Goal: Communication & Community: Answer question/provide support

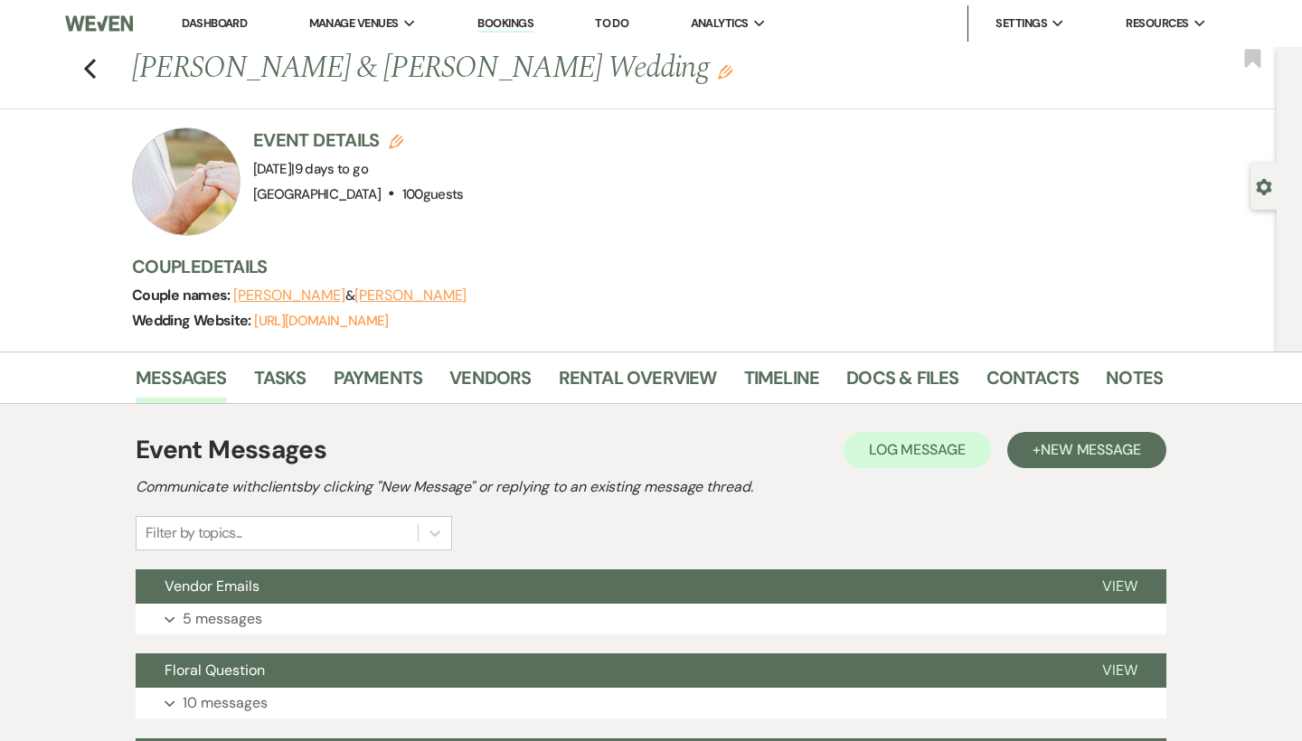
click at [239, 24] on link "Dashboard" at bounding box center [214, 22] width 65 height 15
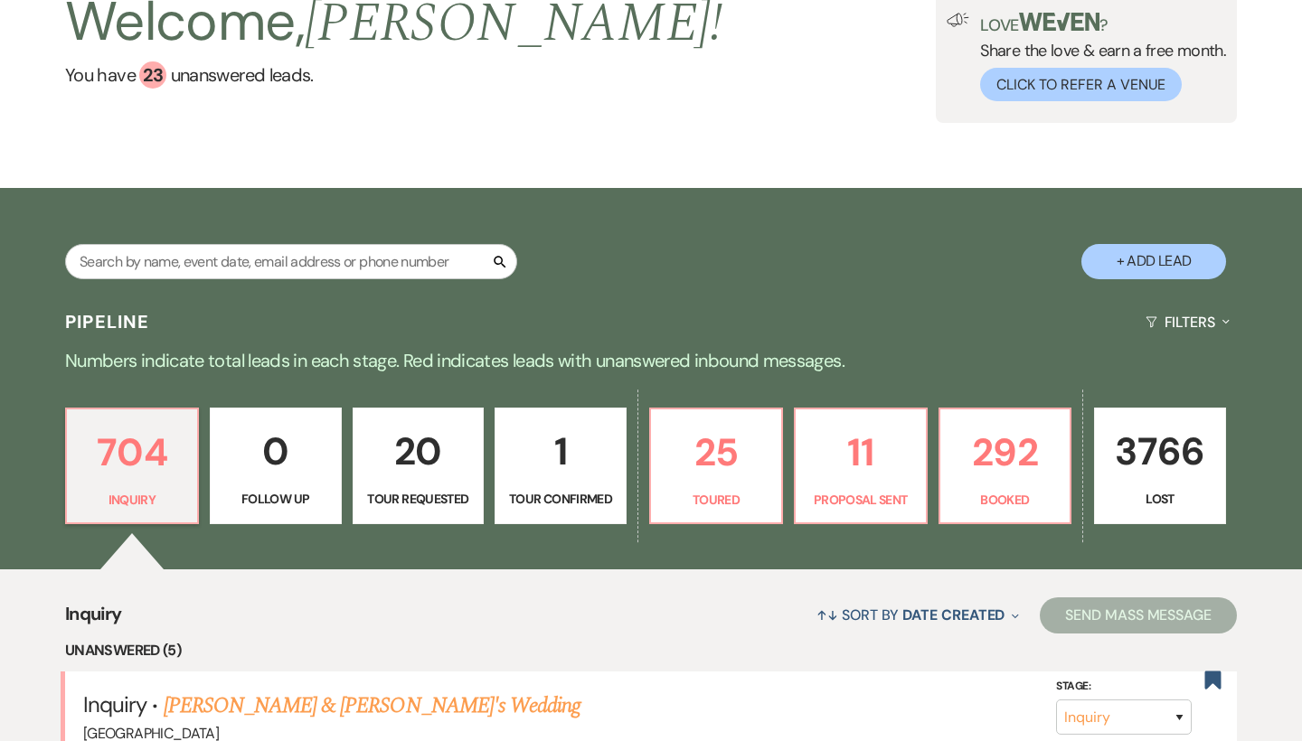
scroll to position [153, 0]
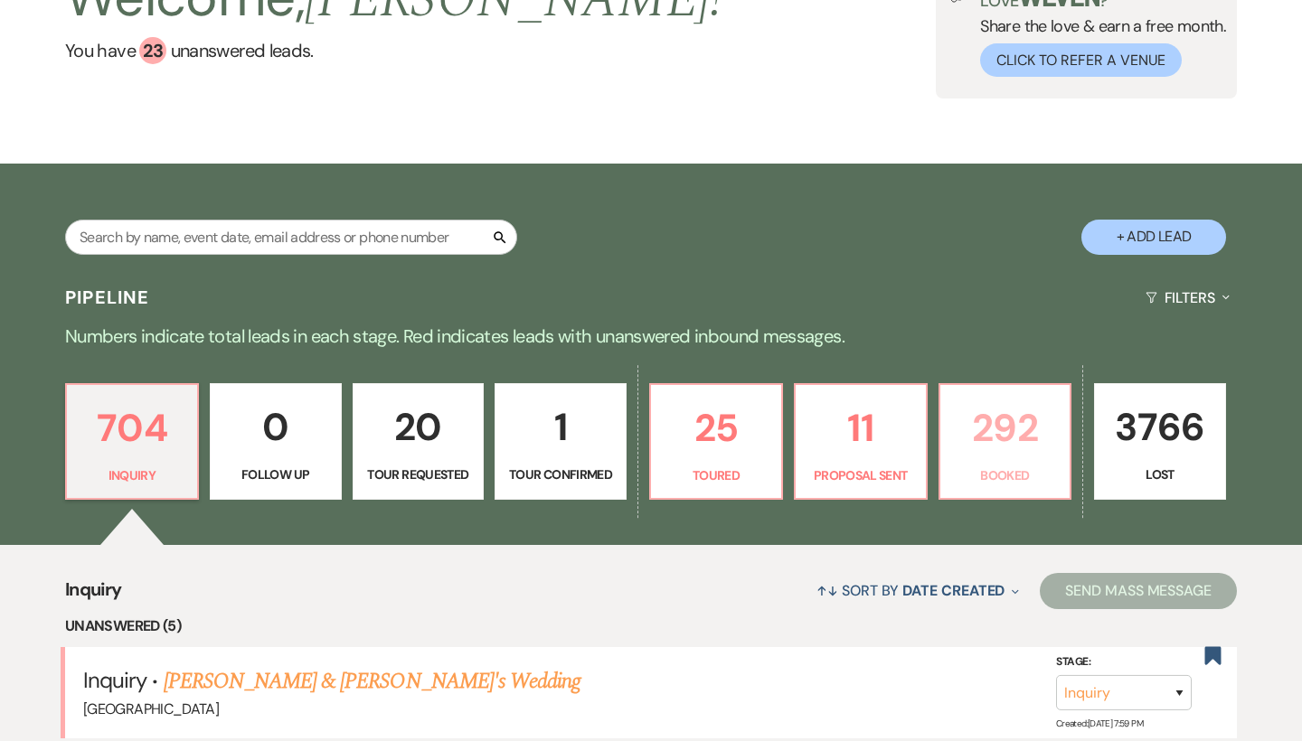
click at [987, 418] on p "292" at bounding box center [1005, 428] width 109 height 61
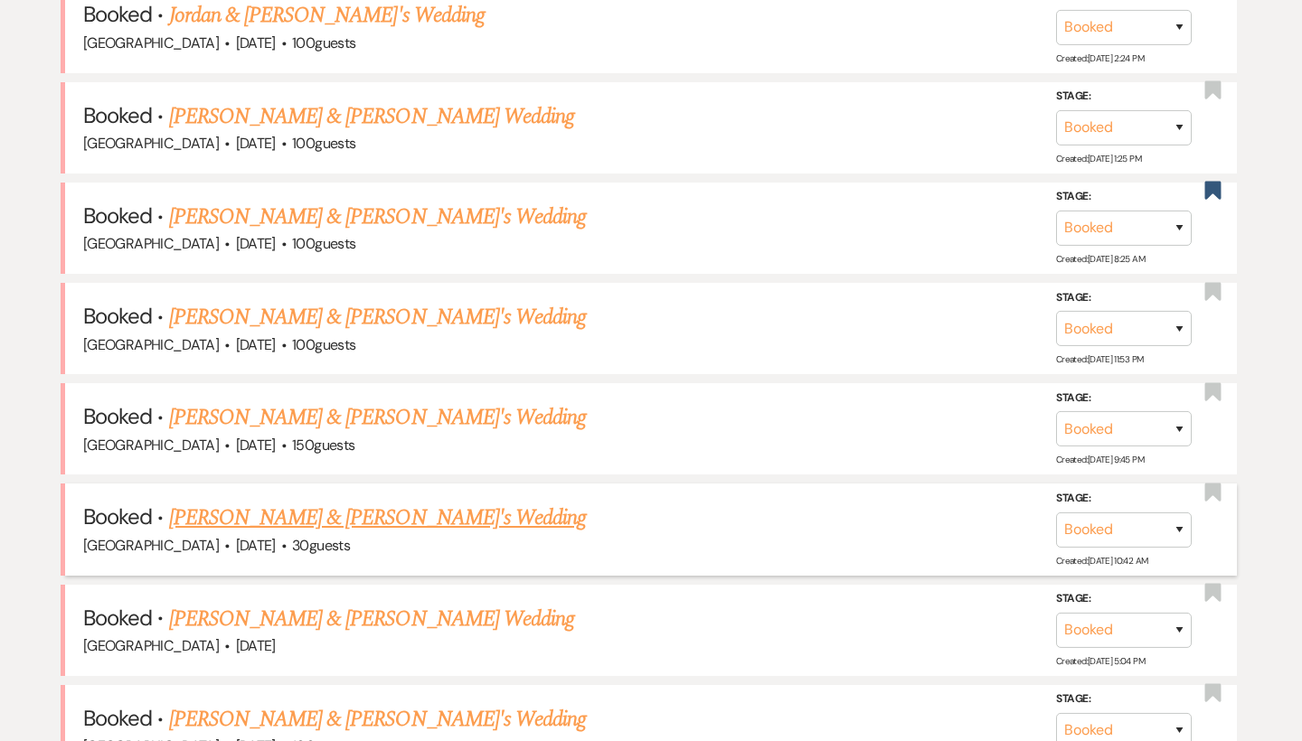
scroll to position [1016, 0]
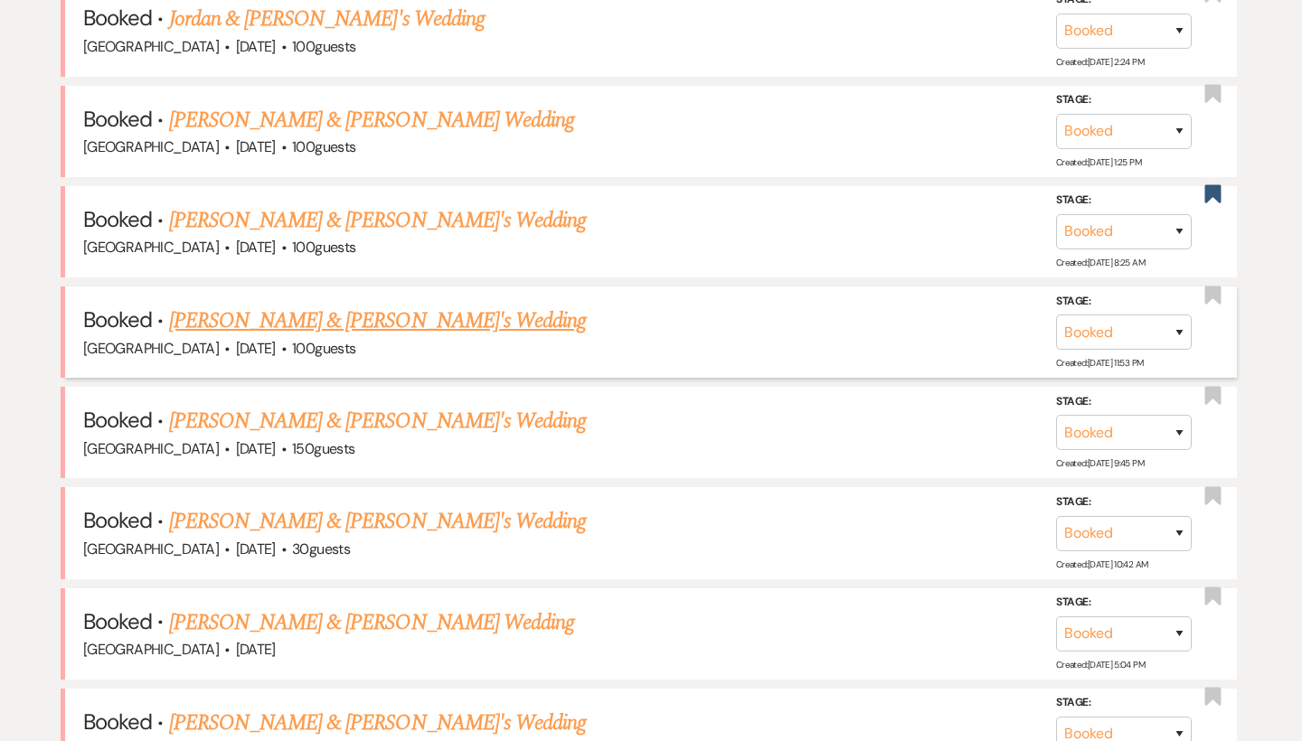
click at [298, 322] on h5 "Booked · Melissa Birdsell & Fiance's Wedding" at bounding box center [651, 321] width 1136 height 33
click at [298, 316] on link "Melissa Birdsell & Fiance's Wedding" at bounding box center [378, 321] width 418 height 33
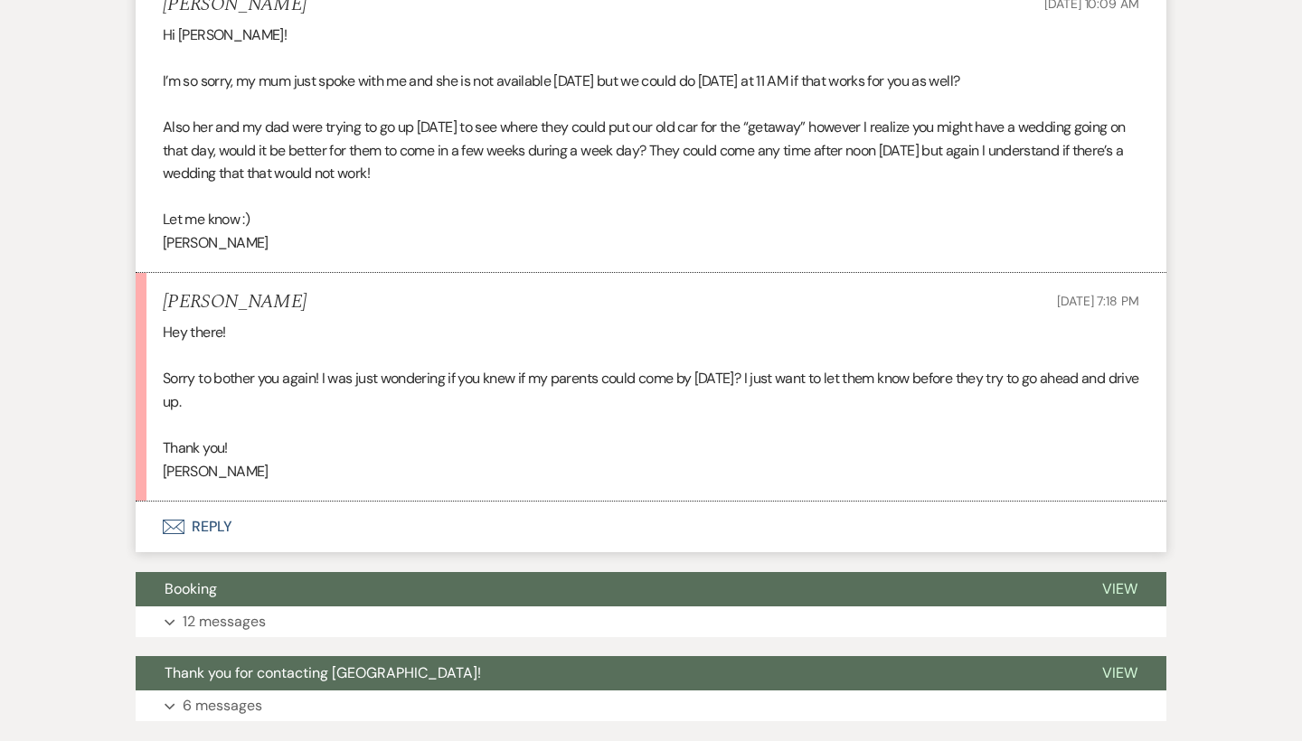
scroll to position [6902, 0]
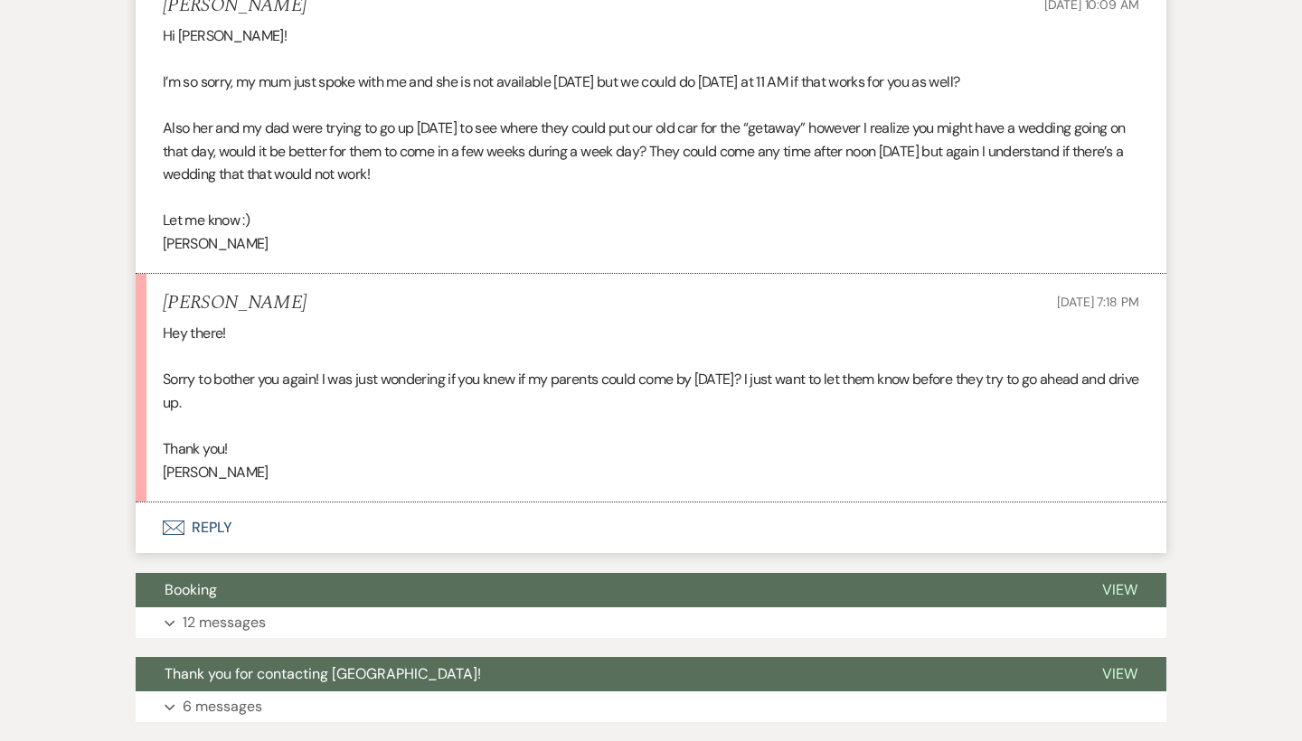
drag, startPoint x: 162, startPoint y: 256, endPoint x: 332, endPoint y: 289, distance: 173.3
click at [332, 289] on li "Melissa Birdsell Aug 21, 2025, 7:18 PM Hey there! Sorry to bother you again! I …" at bounding box center [651, 388] width 1031 height 229
click at [332, 368] on p "Sorry to bother you again! I was just wondering if you knew if my parents could…" at bounding box center [651, 391] width 977 height 46
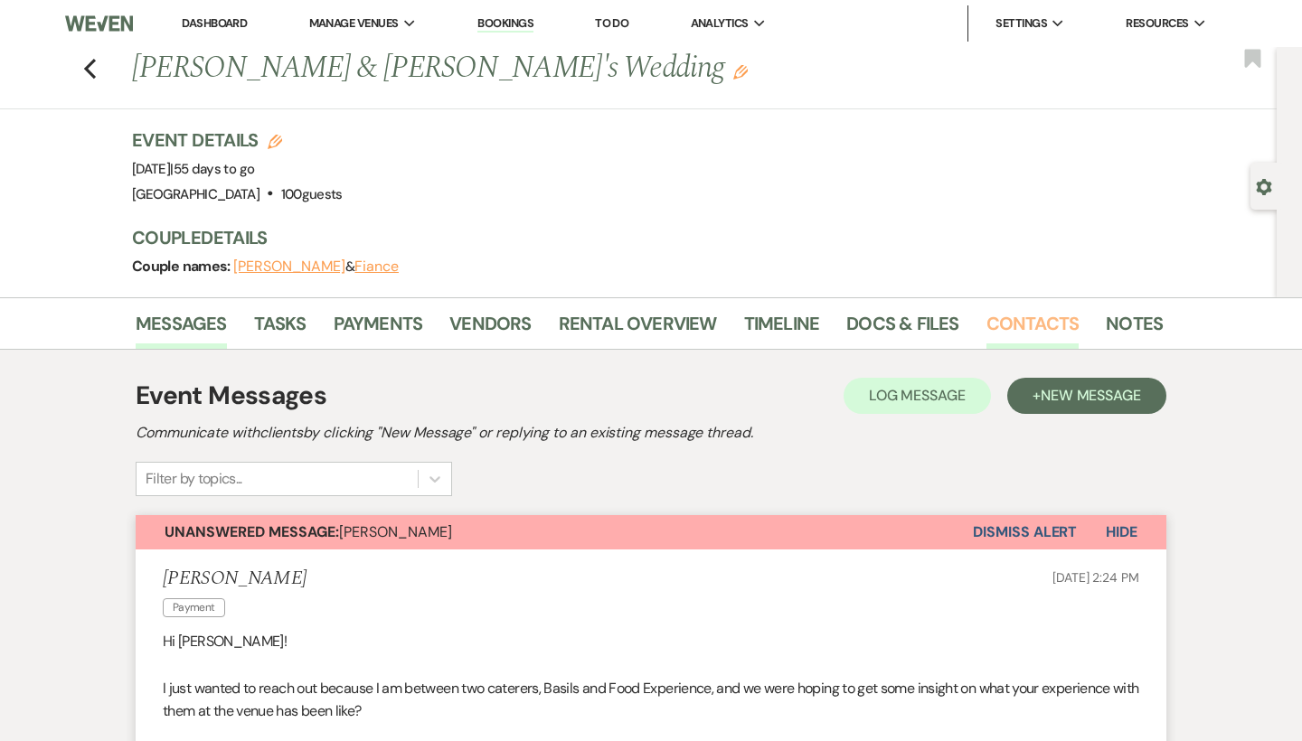
scroll to position [0, 0]
click at [1034, 316] on link "Contacts" at bounding box center [1033, 329] width 93 height 40
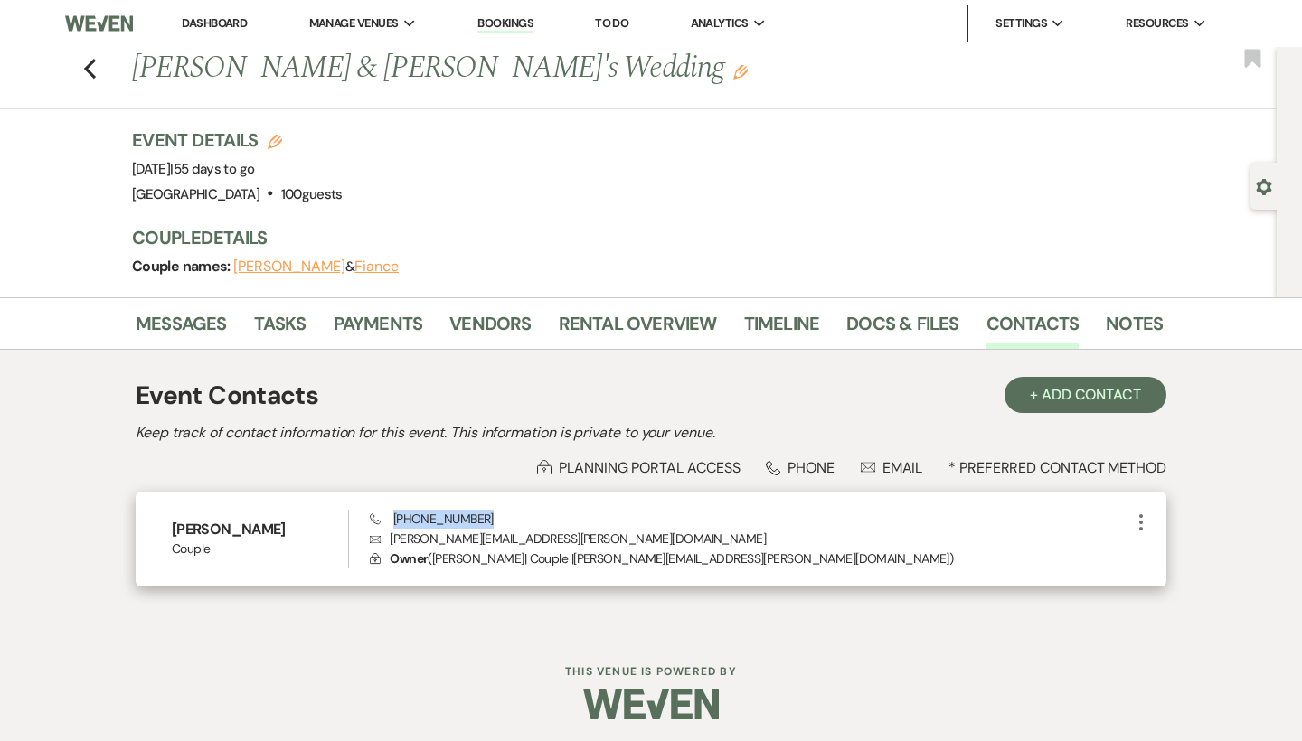
drag, startPoint x: 500, startPoint y: 513, endPoint x: 392, endPoint y: 513, distance: 108.5
click at [392, 513] on div "Phone (770) 508-8894 Envelope melissa.birdsell@gmail.com Lock Owner ( Melissa B…" at bounding box center [750, 540] width 760 height 60
copy span "(770) 508-8894"
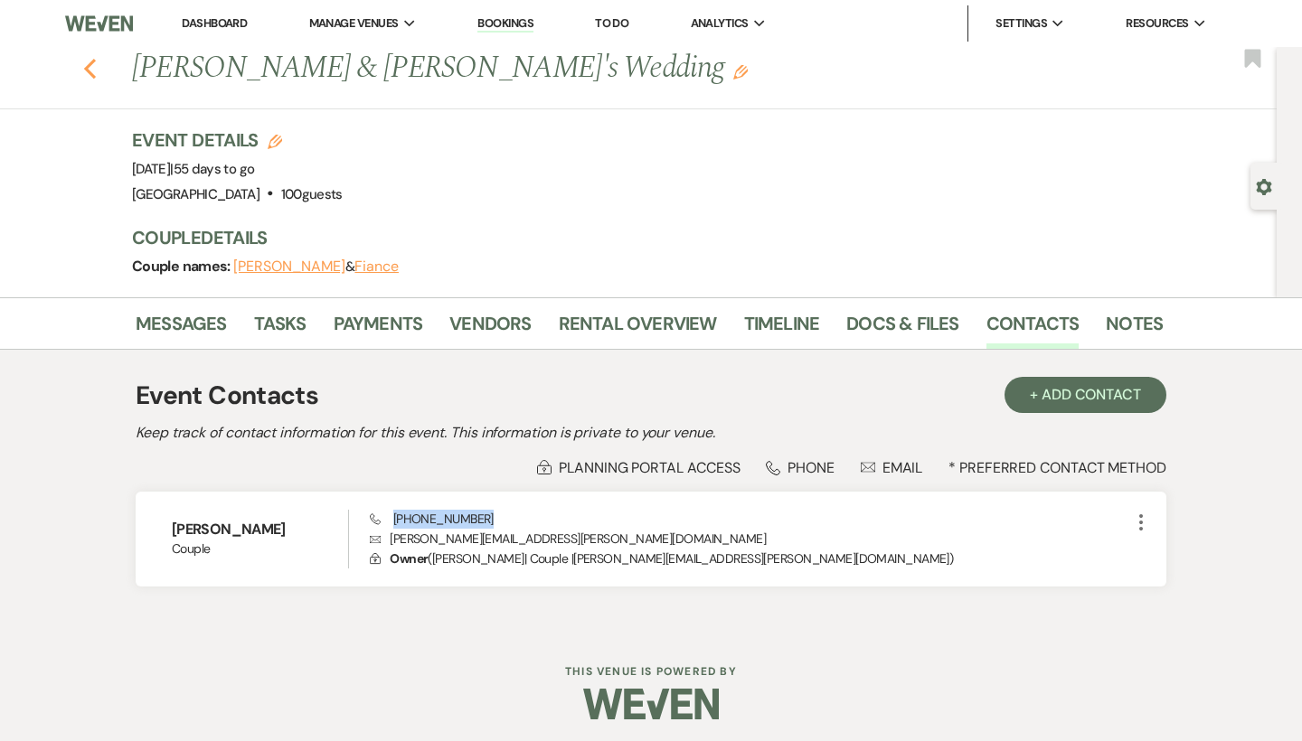
click at [92, 69] on icon "Previous" at bounding box center [90, 69] width 14 height 22
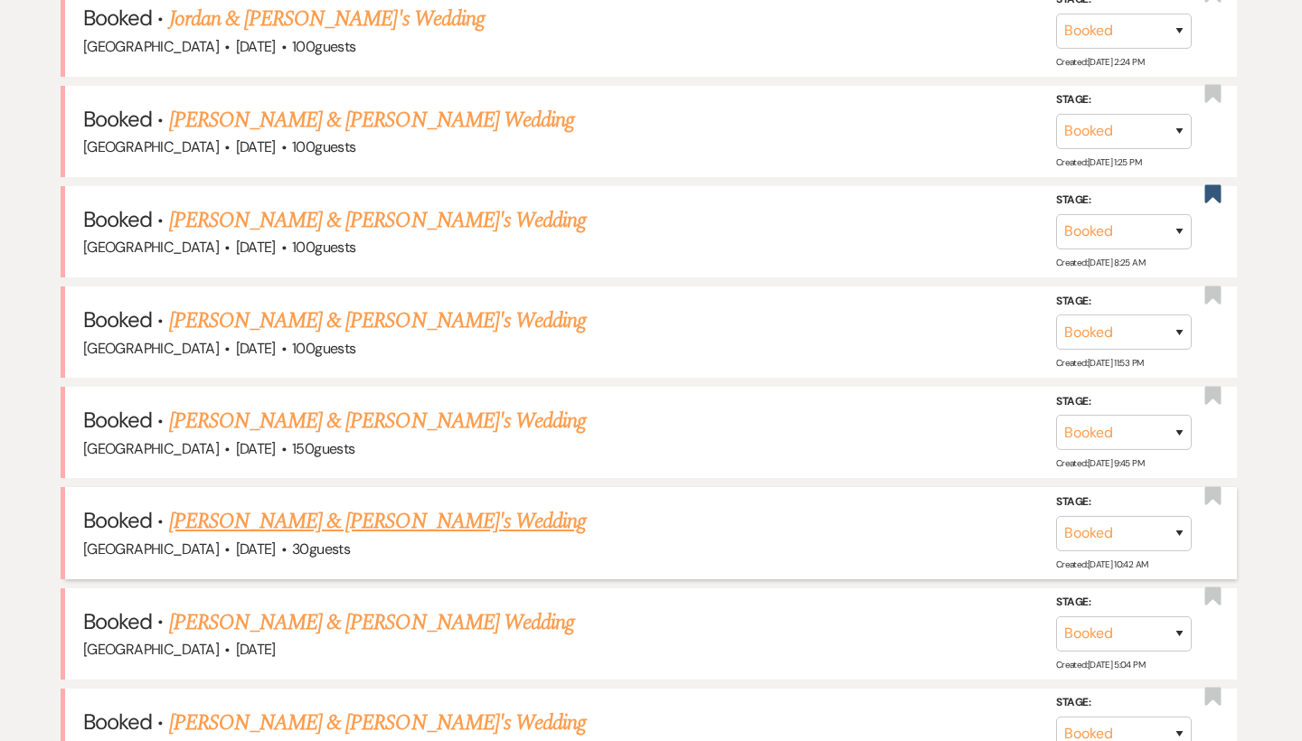
scroll to position [1057, 0]
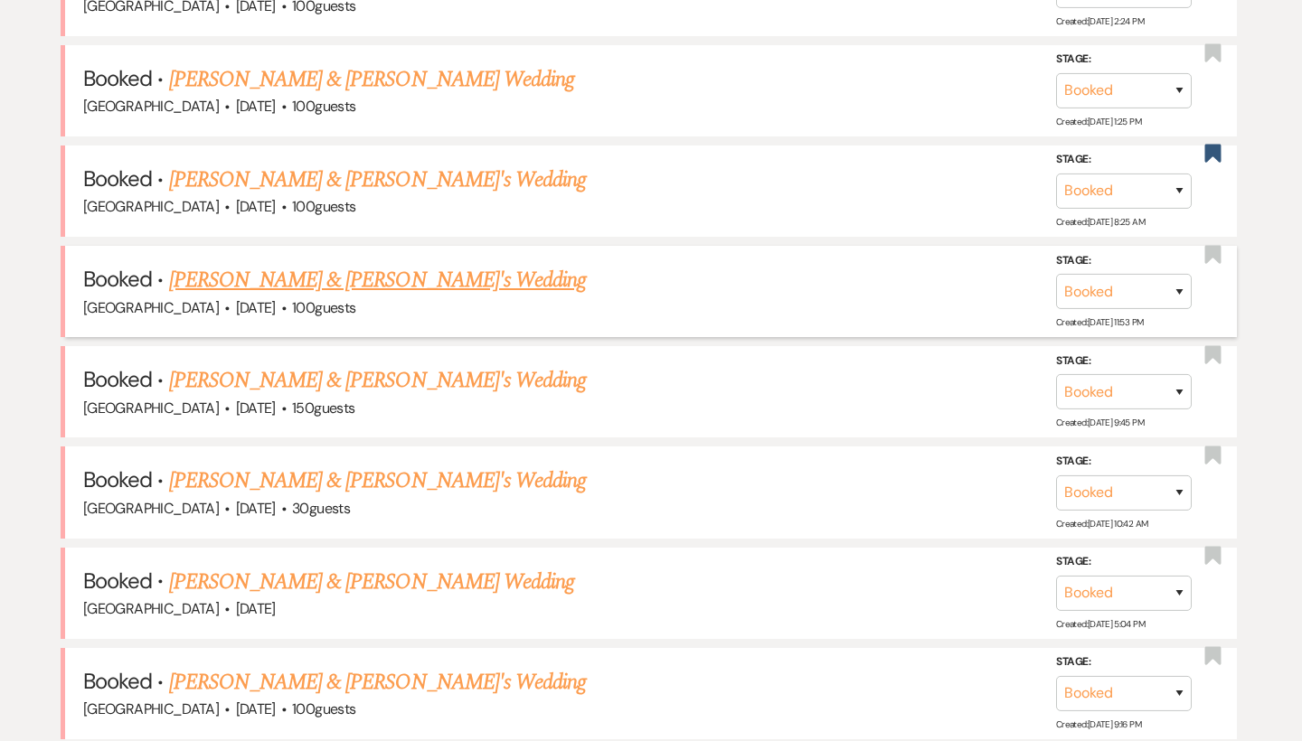
click at [382, 272] on link "Melissa Birdsell & Fiance's Wedding" at bounding box center [378, 280] width 418 height 33
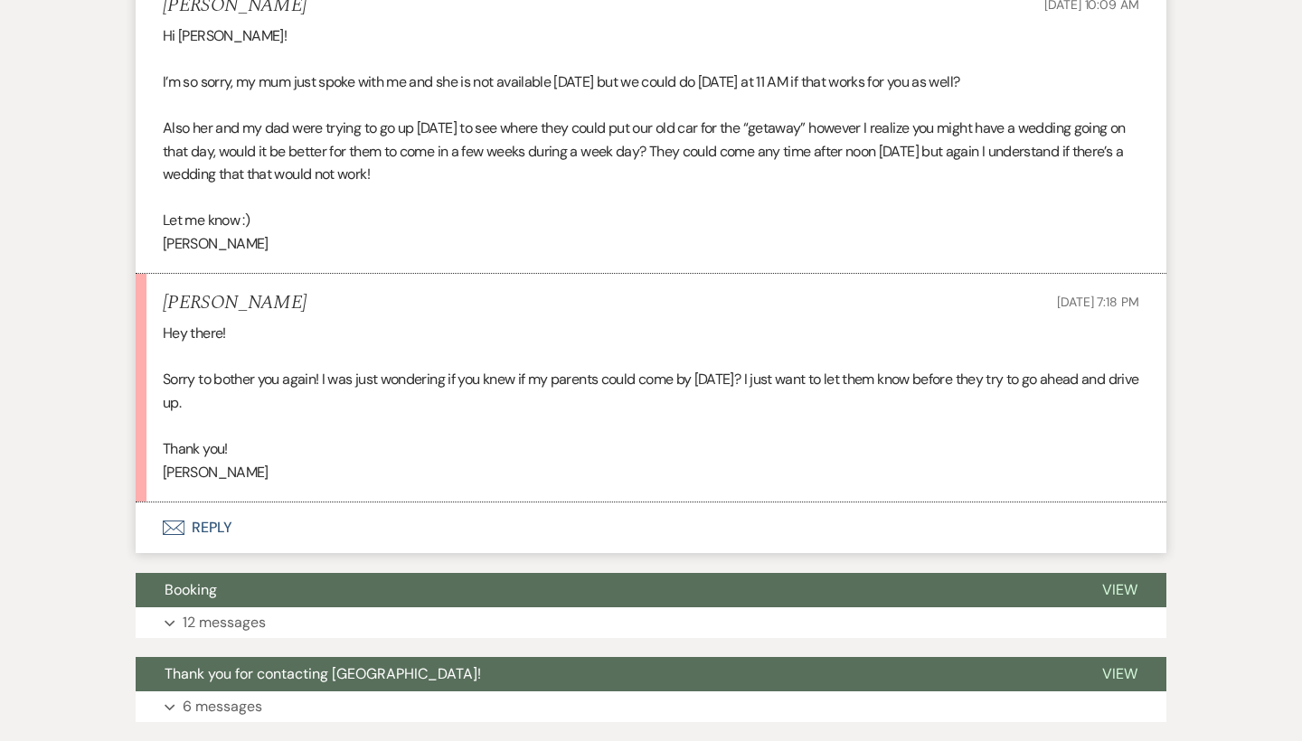
click at [197, 503] on button "Envelope Reply" at bounding box center [651, 528] width 1031 height 51
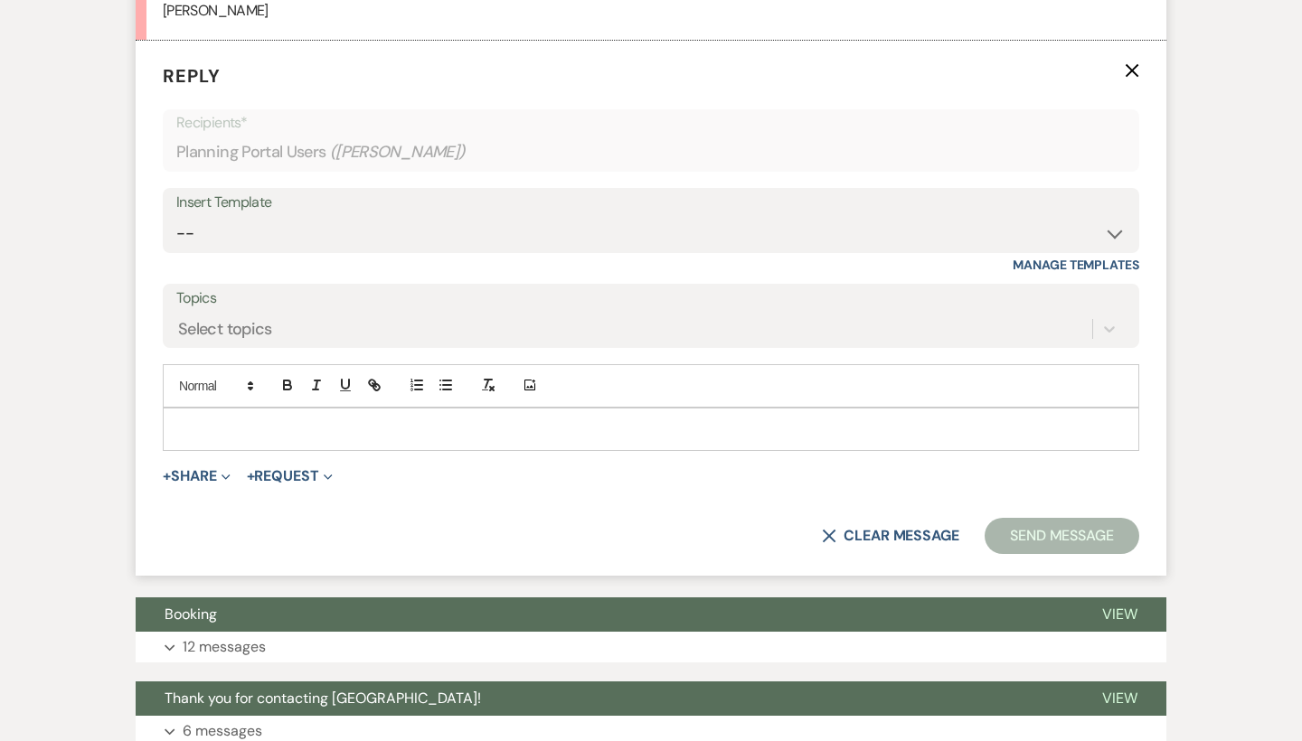
scroll to position [7385, 0]
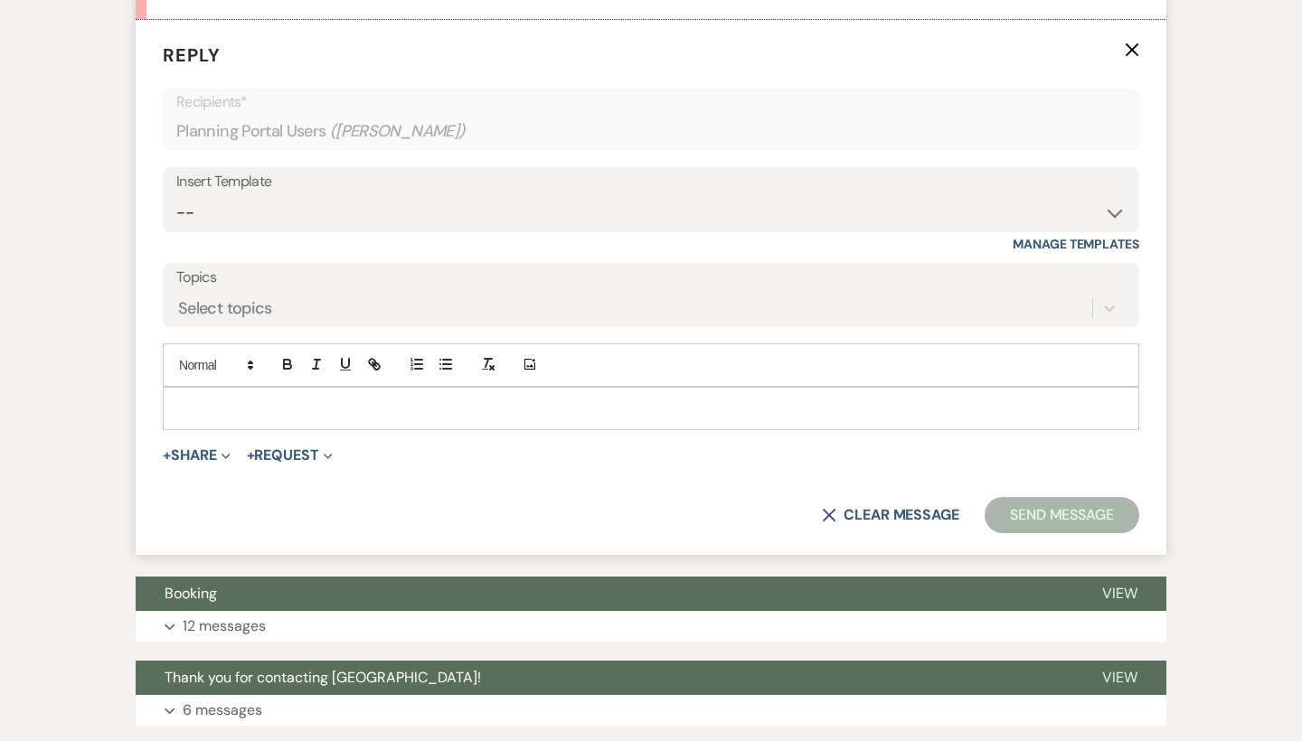
click at [316, 399] on p at bounding box center [651, 409] width 948 height 20
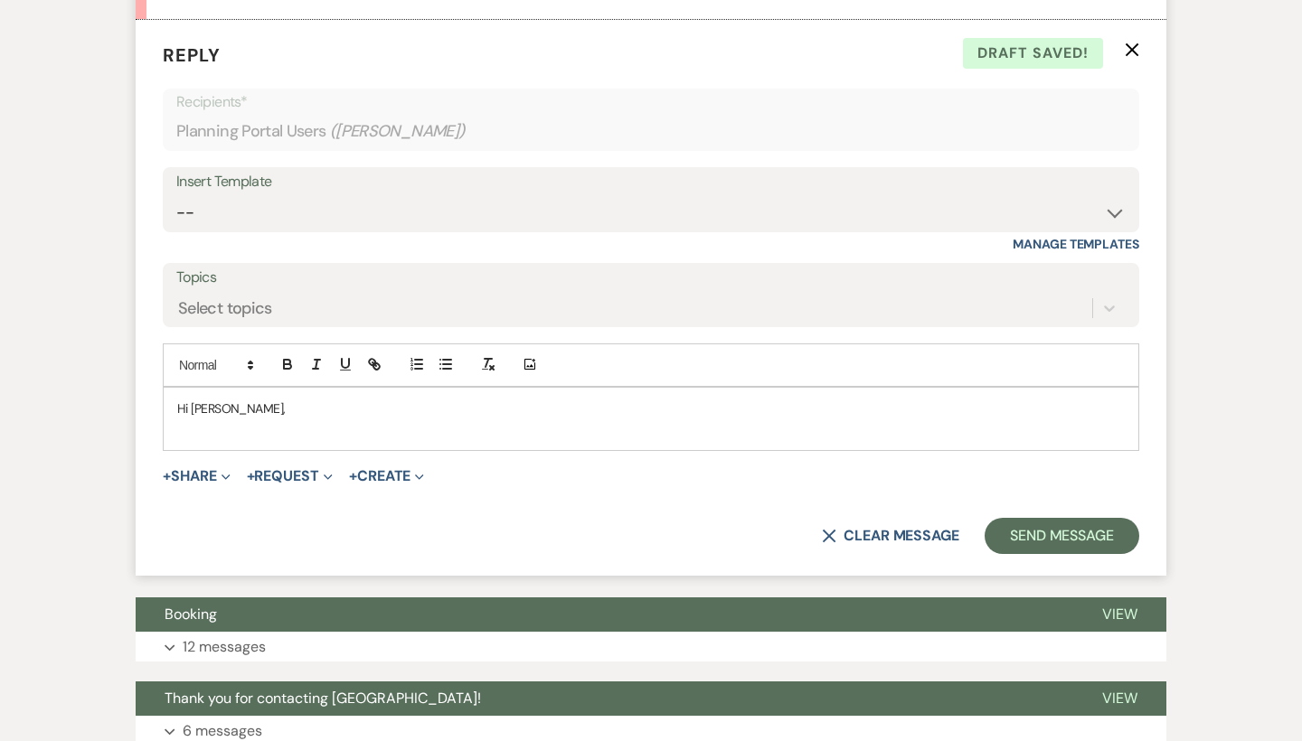
click at [220, 419] on p at bounding box center [651, 429] width 948 height 20
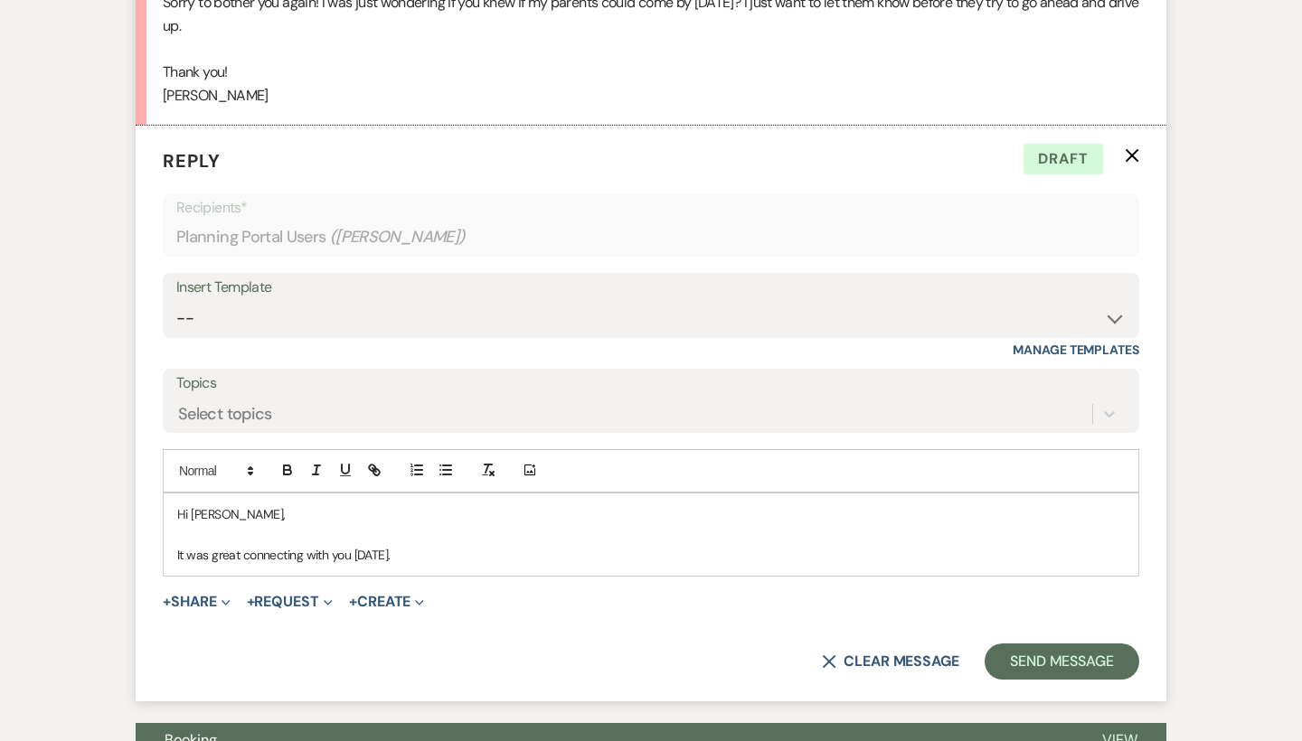
scroll to position [7277, 0]
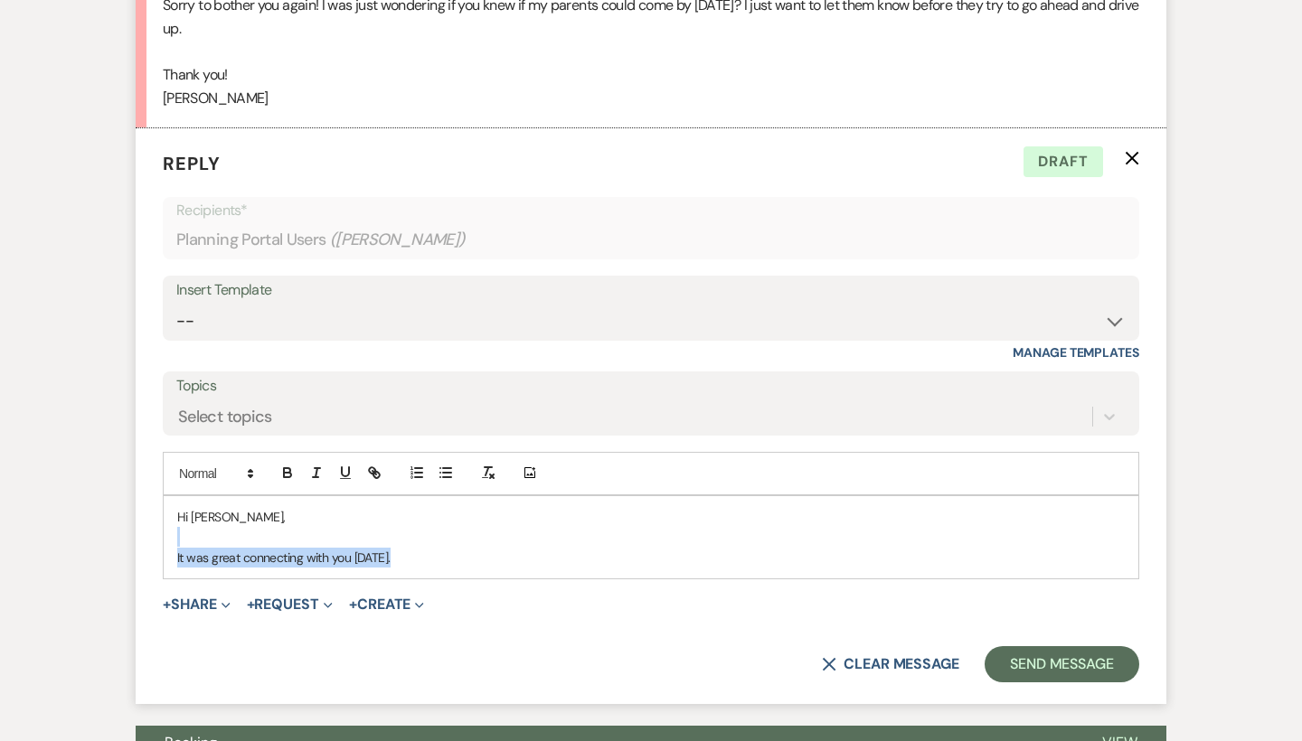
drag, startPoint x: 425, startPoint y: 439, endPoint x: 149, endPoint y: 420, distance: 276.5
click at [149, 420] on form "Reply X Draft Recipients* Planning Portal Users ( Melissa Birdsell ) Insert Tem…" at bounding box center [651, 416] width 1031 height 576
click at [251, 548] on p "It was great connecting with you today." at bounding box center [651, 558] width 948 height 20
click at [252, 527] on p at bounding box center [651, 537] width 948 height 20
click at [467, 548] on p "It was great connecting with you today." at bounding box center [651, 558] width 948 height 20
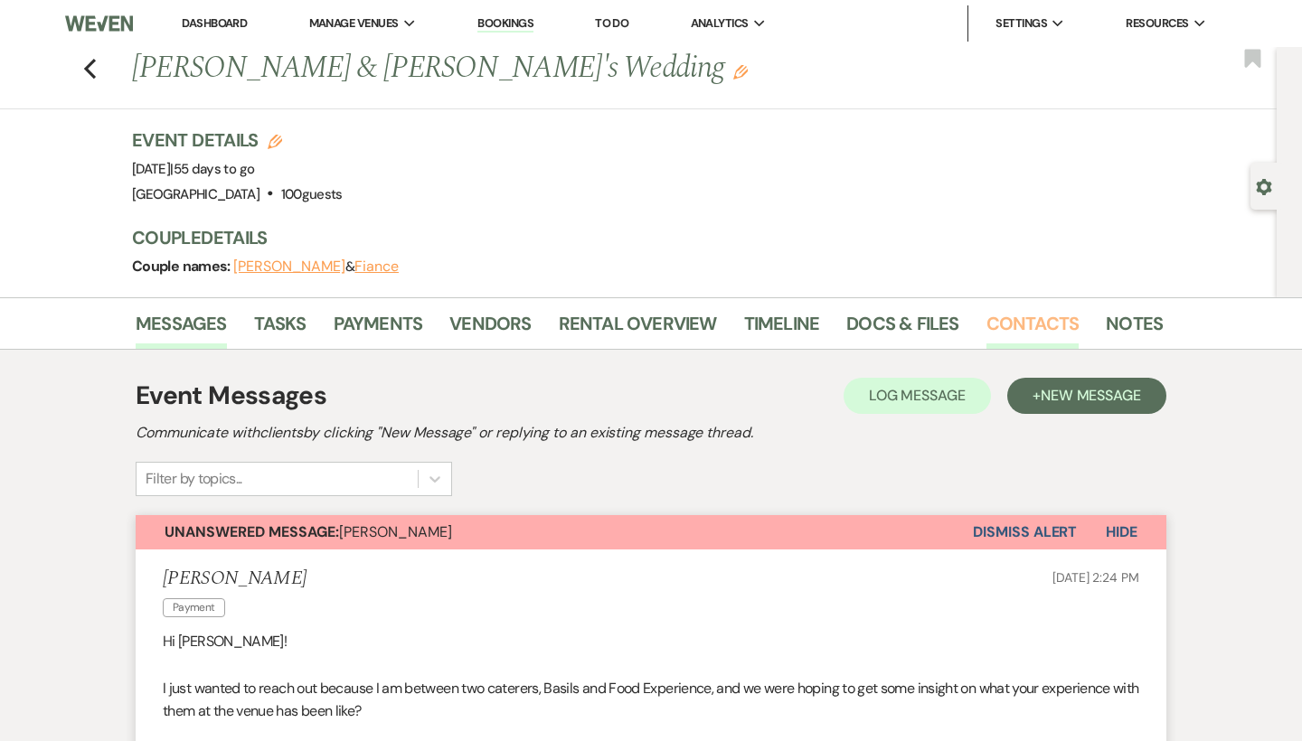
scroll to position [0, 0]
click at [1034, 328] on link "Contacts" at bounding box center [1033, 329] width 93 height 40
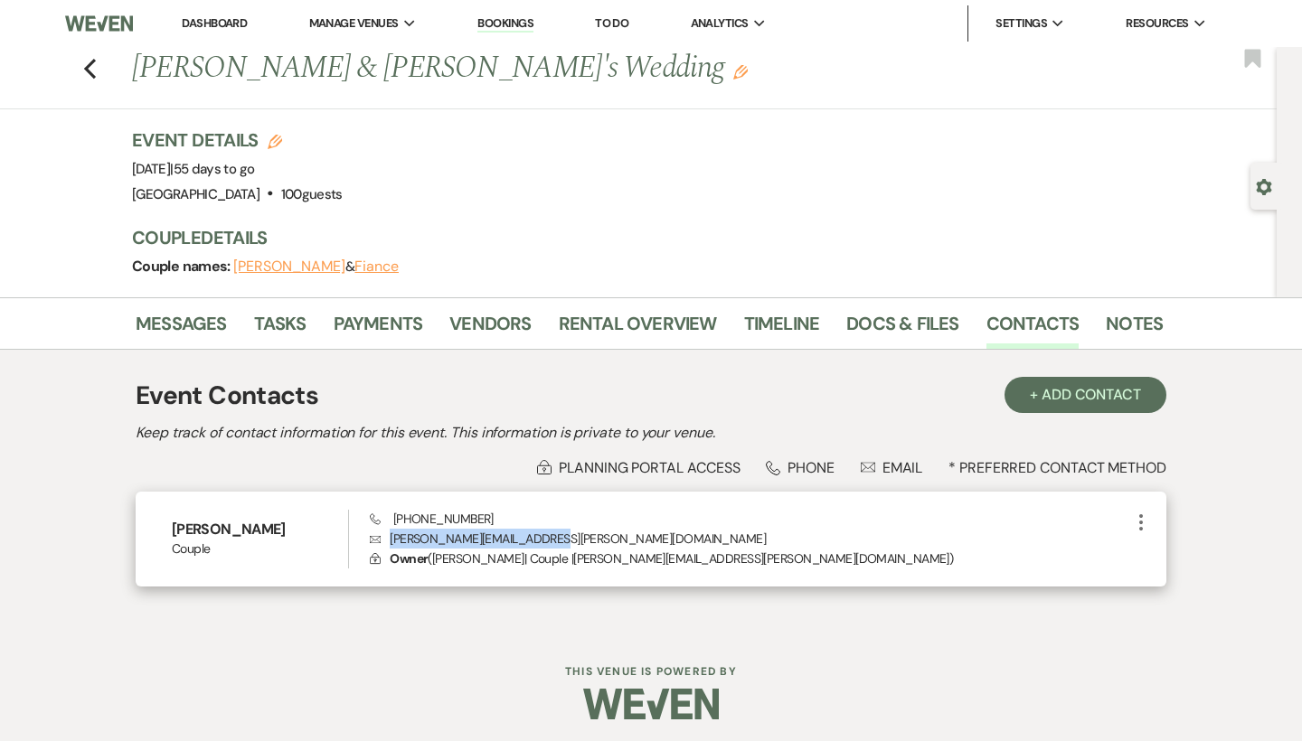
drag, startPoint x: 567, startPoint y: 544, endPoint x: 382, endPoint y: 542, distance: 185.4
click at [382, 542] on p "Envelope melissa.birdsell@gmail.com" at bounding box center [750, 539] width 760 height 20
copy p "melissa.birdsell@gmail.com"
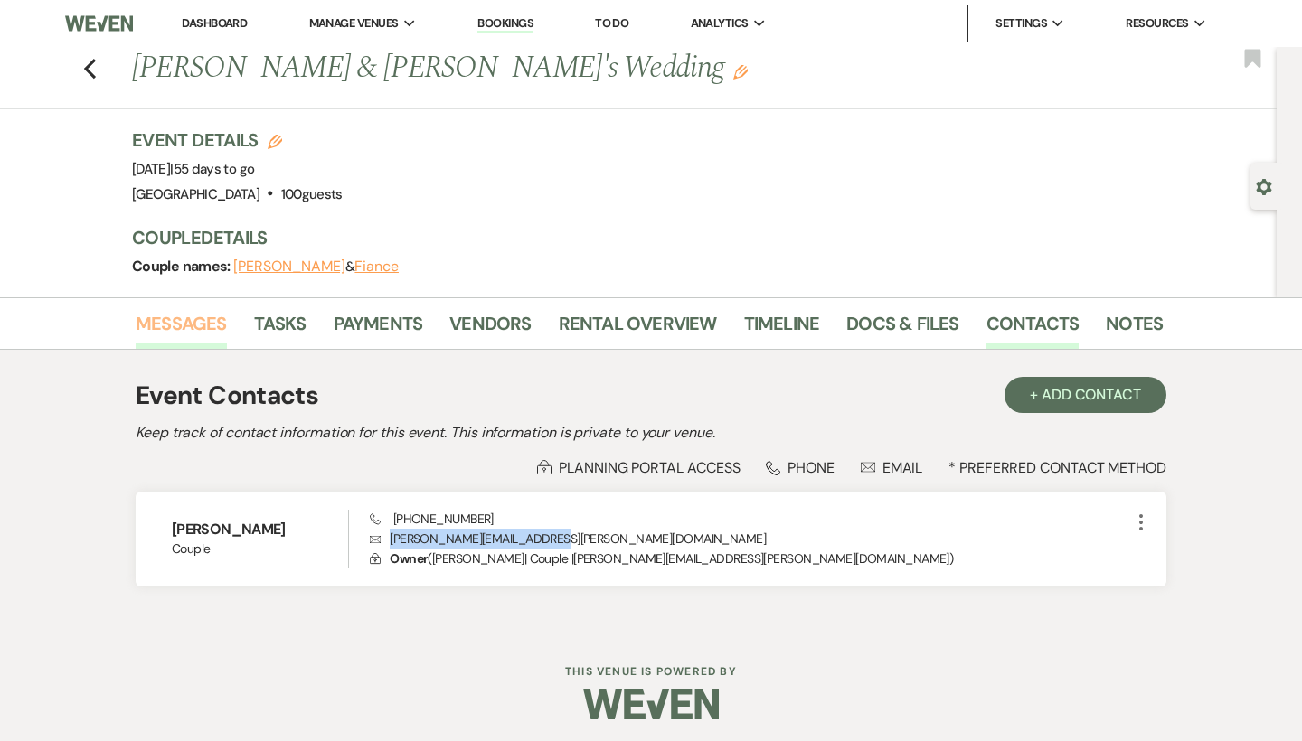
click at [185, 319] on link "Messages" at bounding box center [181, 329] width 91 height 40
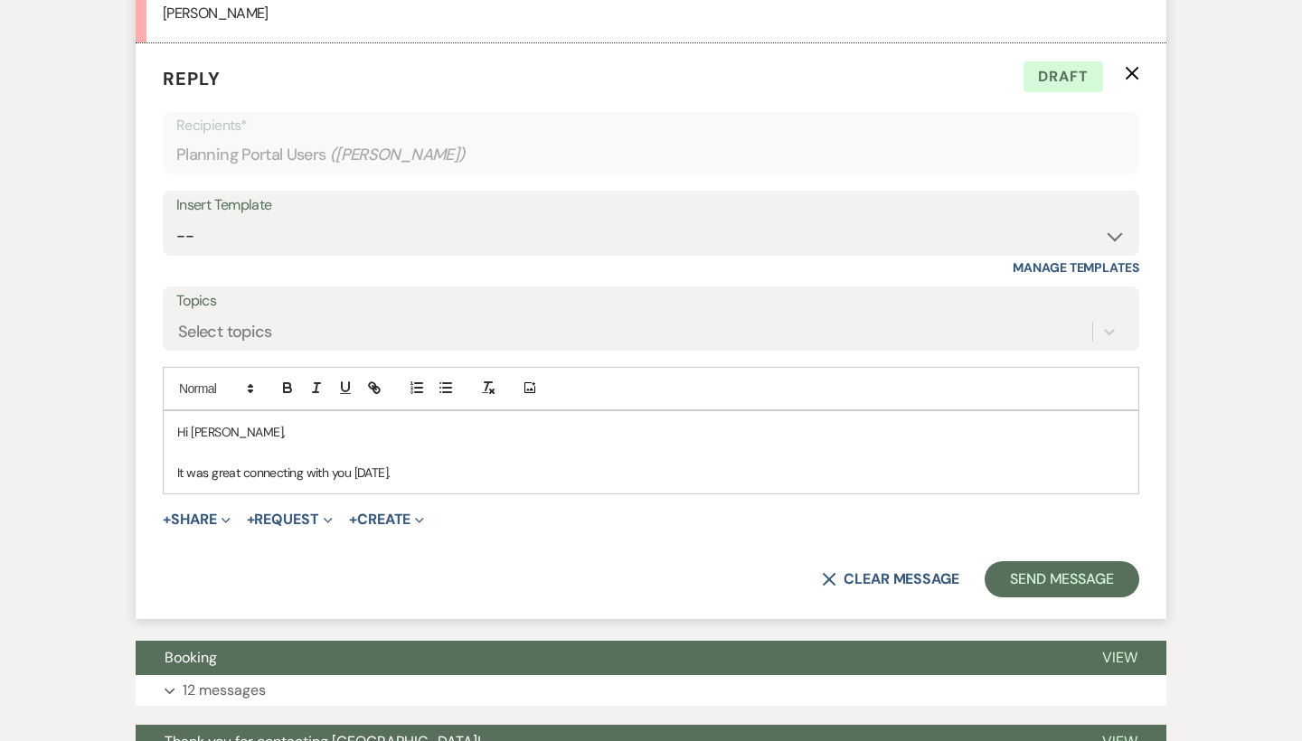
scroll to position [7360, 0]
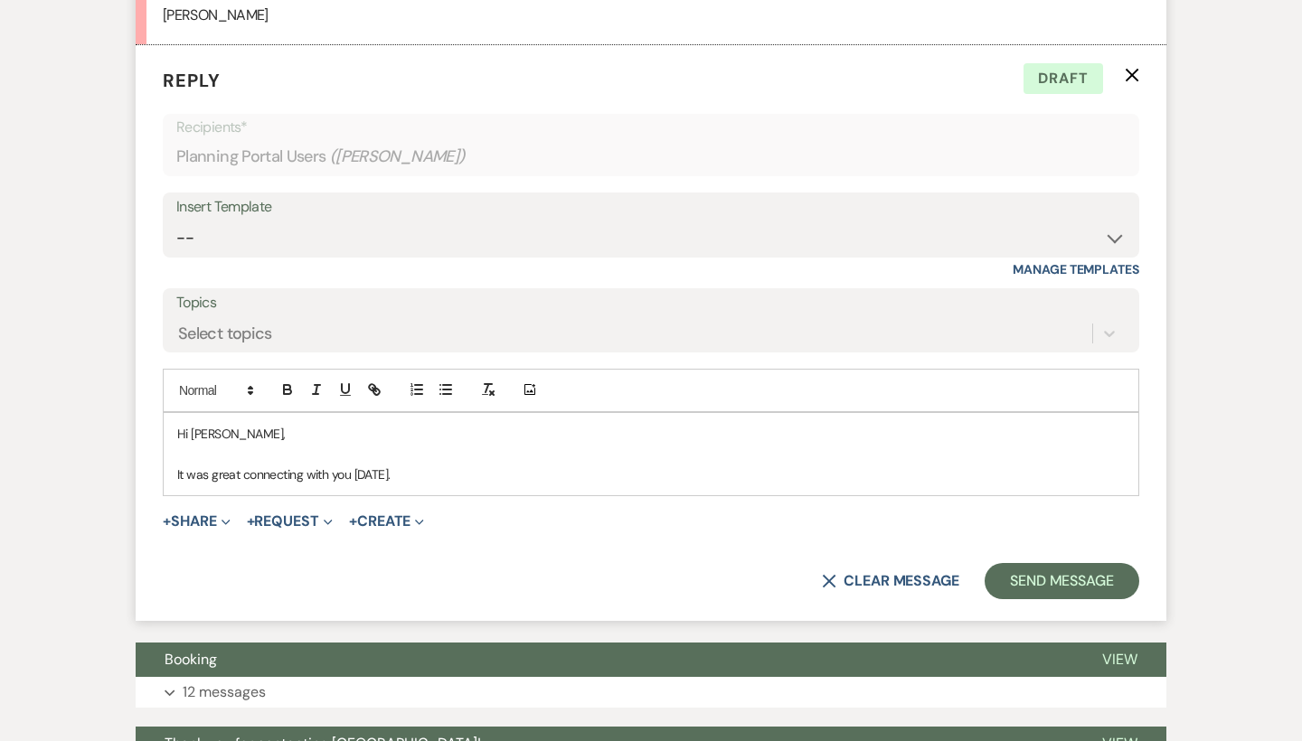
click at [433, 465] on p "It was great connecting with you today." at bounding box center [651, 475] width 948 height 20
click at [567, 465] on p "It was great connecting with you today. I have your design meeting, schdueld for" at bounding box center [651, 475] width 948 height 20
click at [629, 465] on p "It was great connecting with you today. I have your design meeting, scheduled f…" at bounding box center [651, 475] width 948 height 20
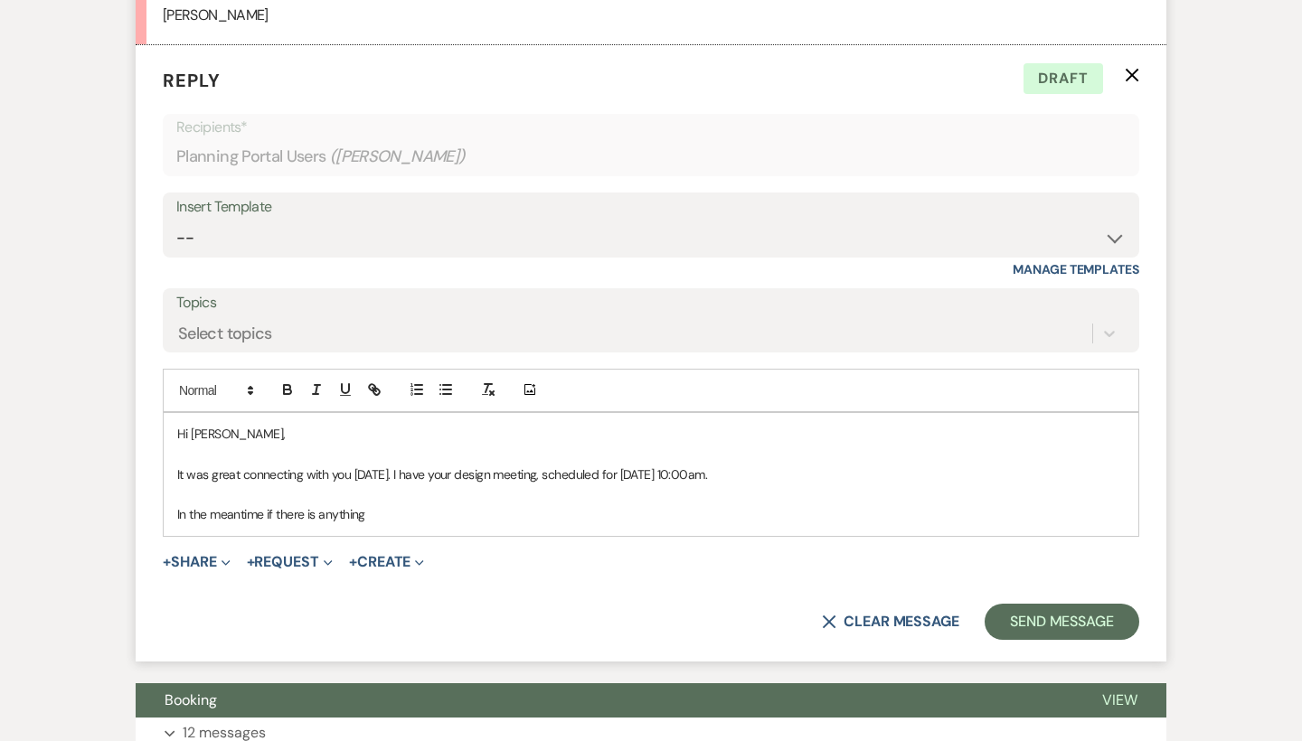
click at [348, 505] on p "In the meantime if there is anything" at bounding box center [651, 515] width 948 height 20
click at [391, 505] on p "In the meantime if there is anything" at bounding box center [651, 515] width 948 height 20
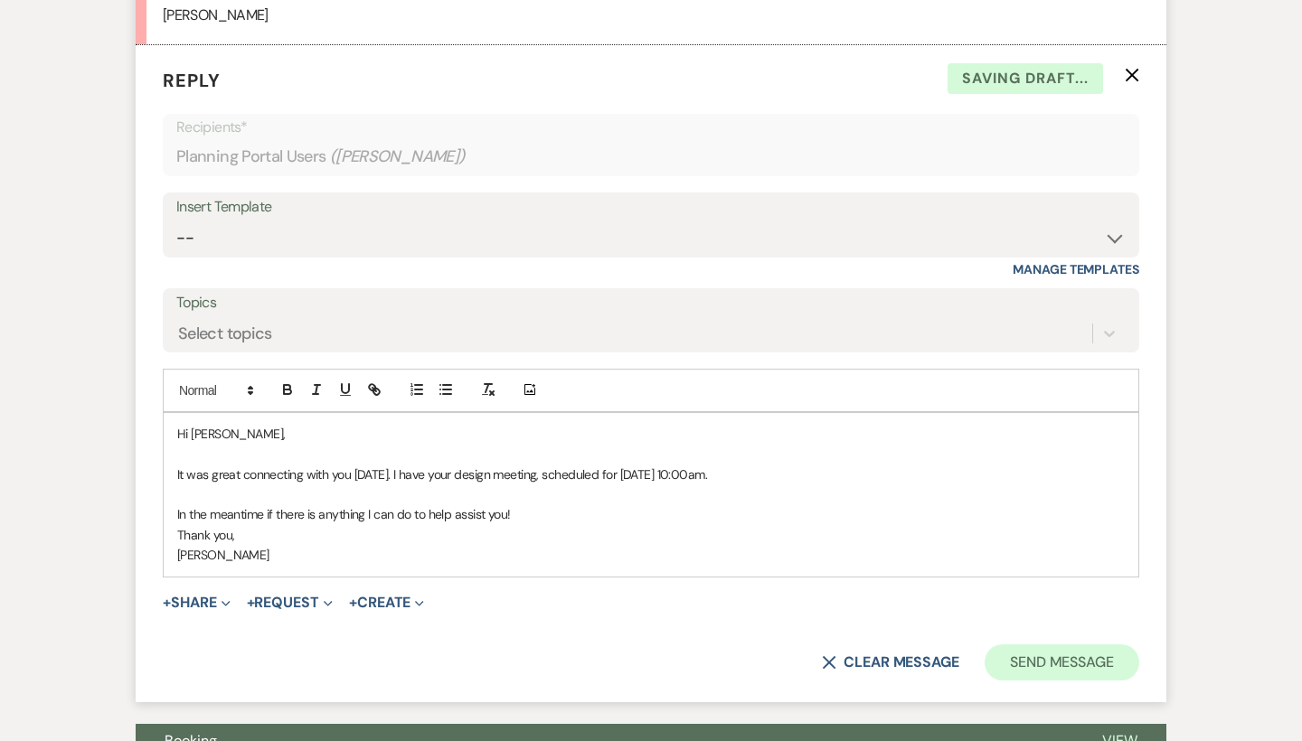
click at [1053, 645] on button "Send Message" at bounding box center [1062, 663] width 155 height 36
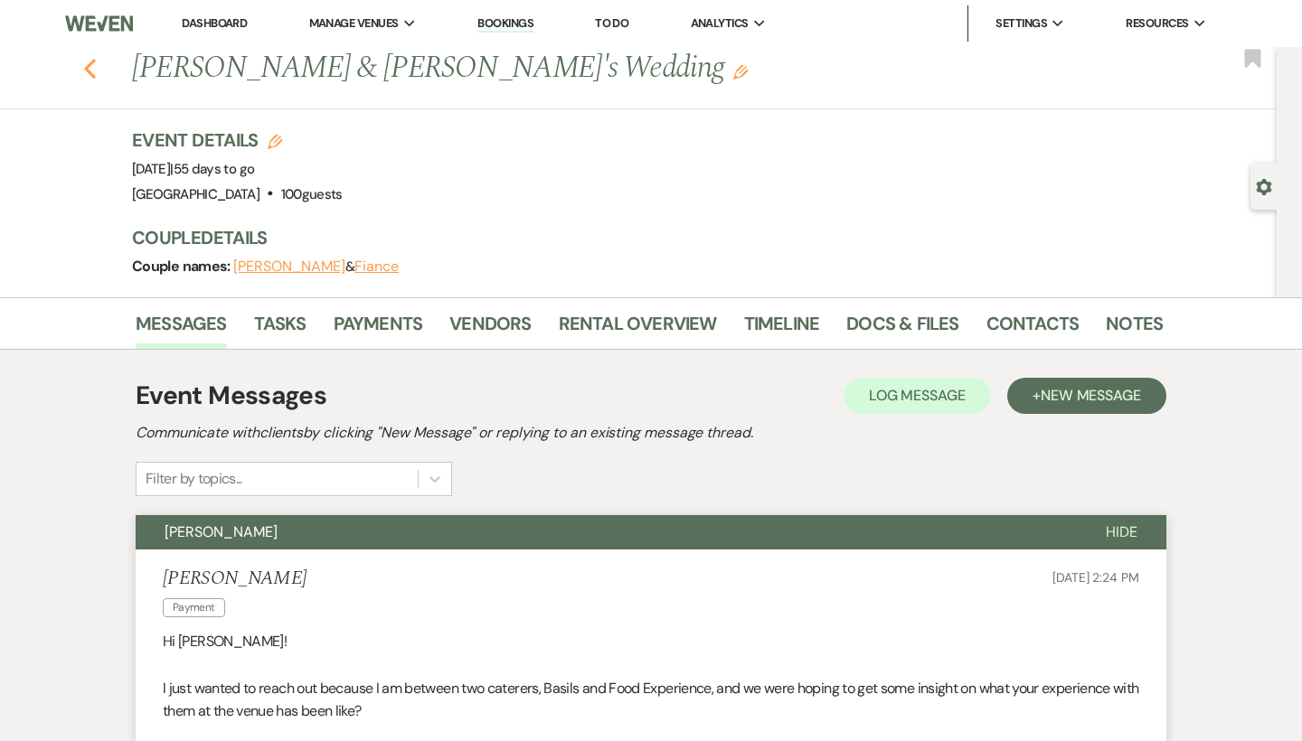
scroll to position [0, 0]
click at [90, 71] on icon "Previous" at bounding box center [90, 69] width 14 height 22
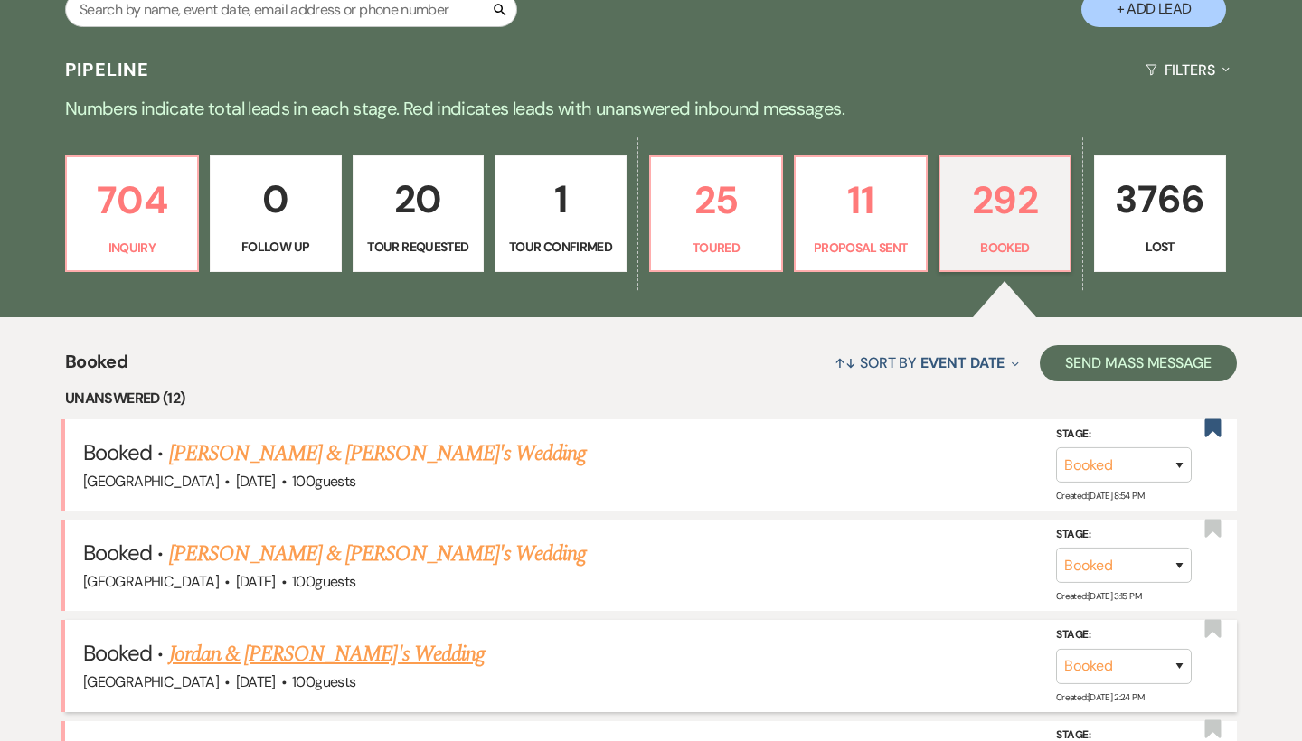
scroll to position [384, 0]
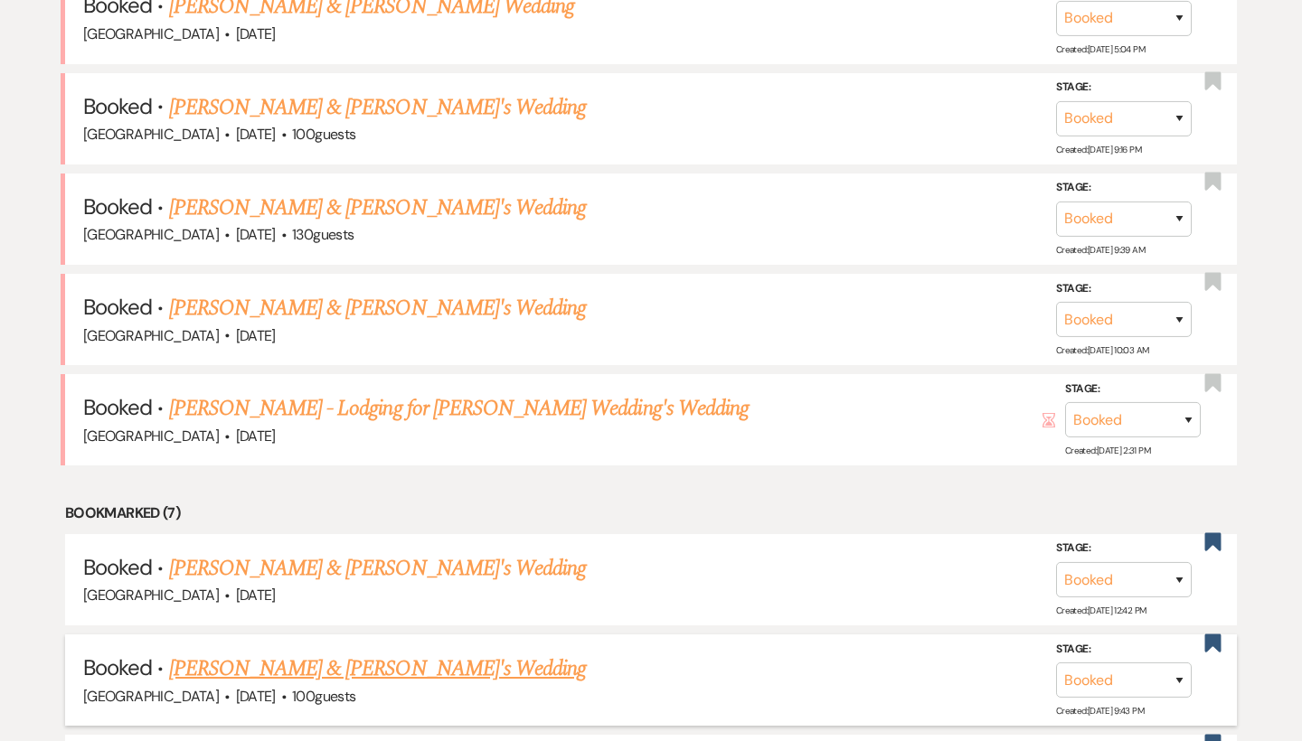
scroll to position [1393, 0]
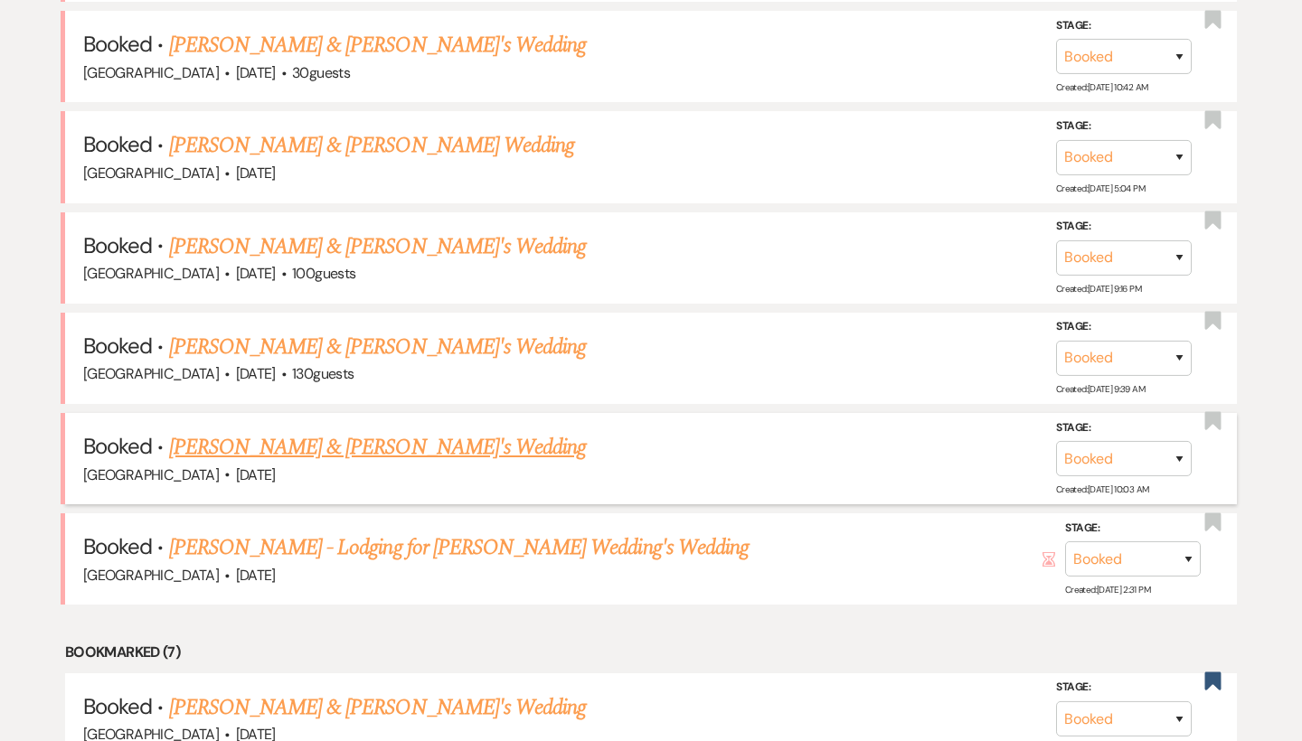
click at [291, 431] on link "Sabrina Ellis & Fiance's Wedding" at bounding box center [378, 447] width 418 height 33
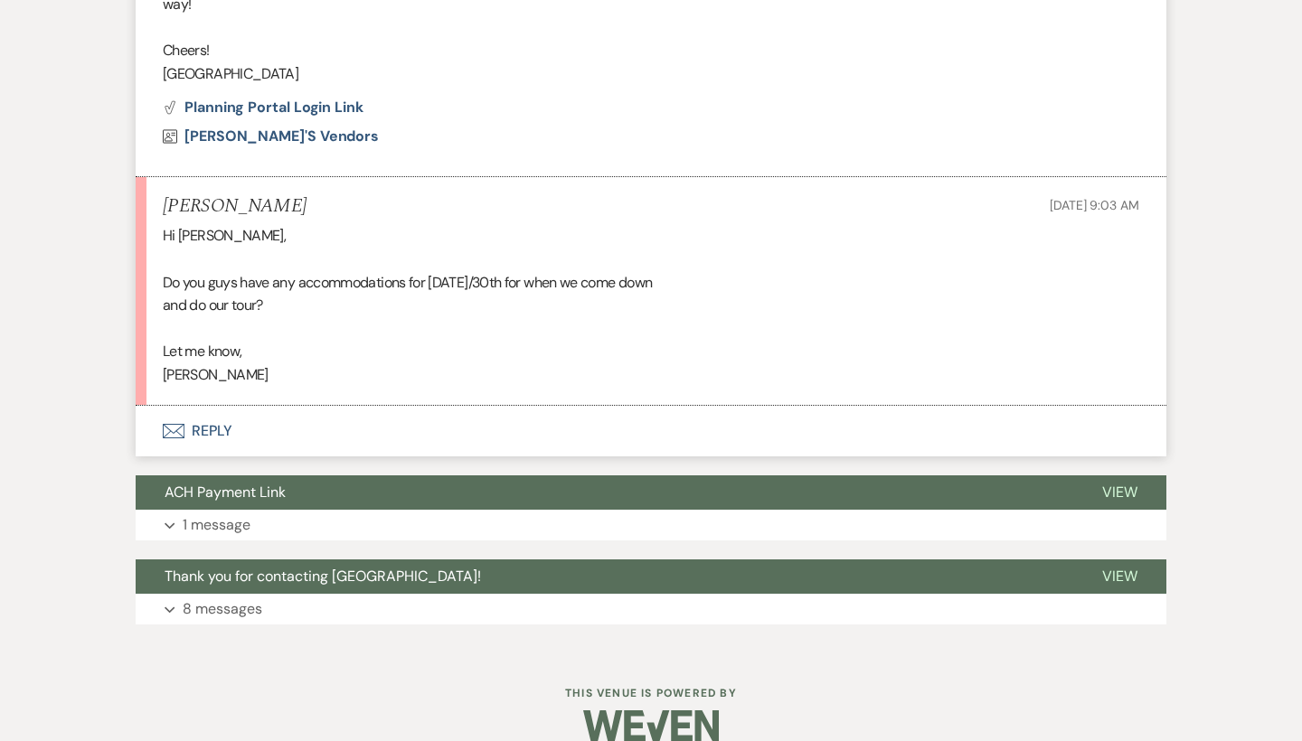
scroll to position [1510, 0]
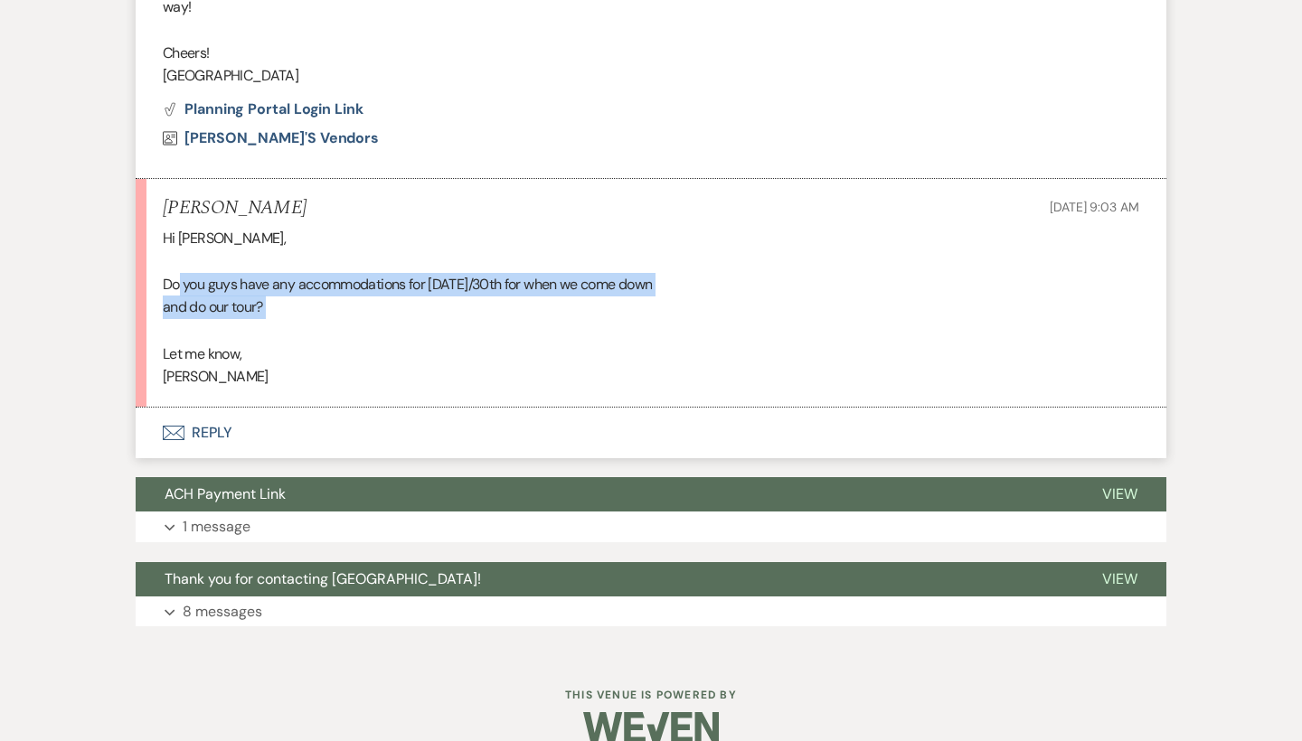
drag, startPoint x: 178, startPoint y: 258, endPoint x: 634, endPoint y: 294, distance: 457.2
click at [634, 294] on div "Hi Brooke, Do you guys have any accommodations for Aug 29th/30th for when we co…" at bounding box center [651, 308] width 977 height 162
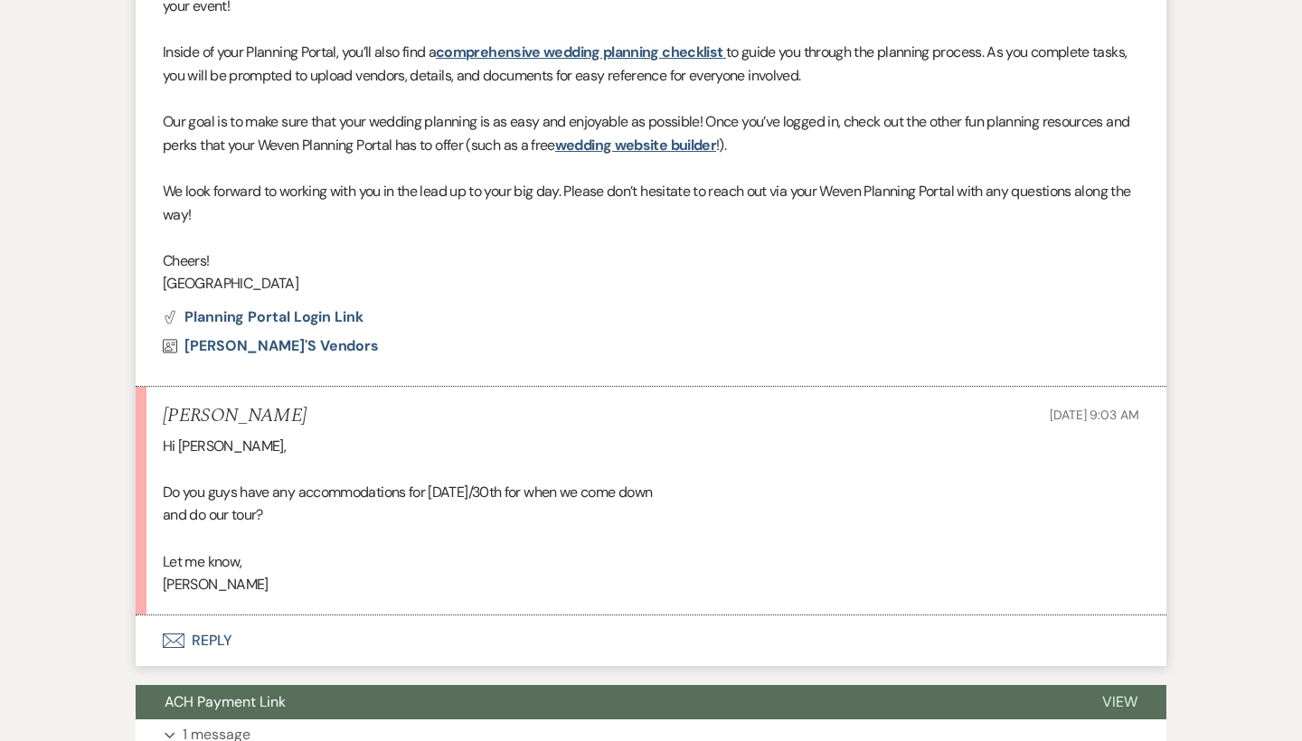
scroll to position [1301, 0]
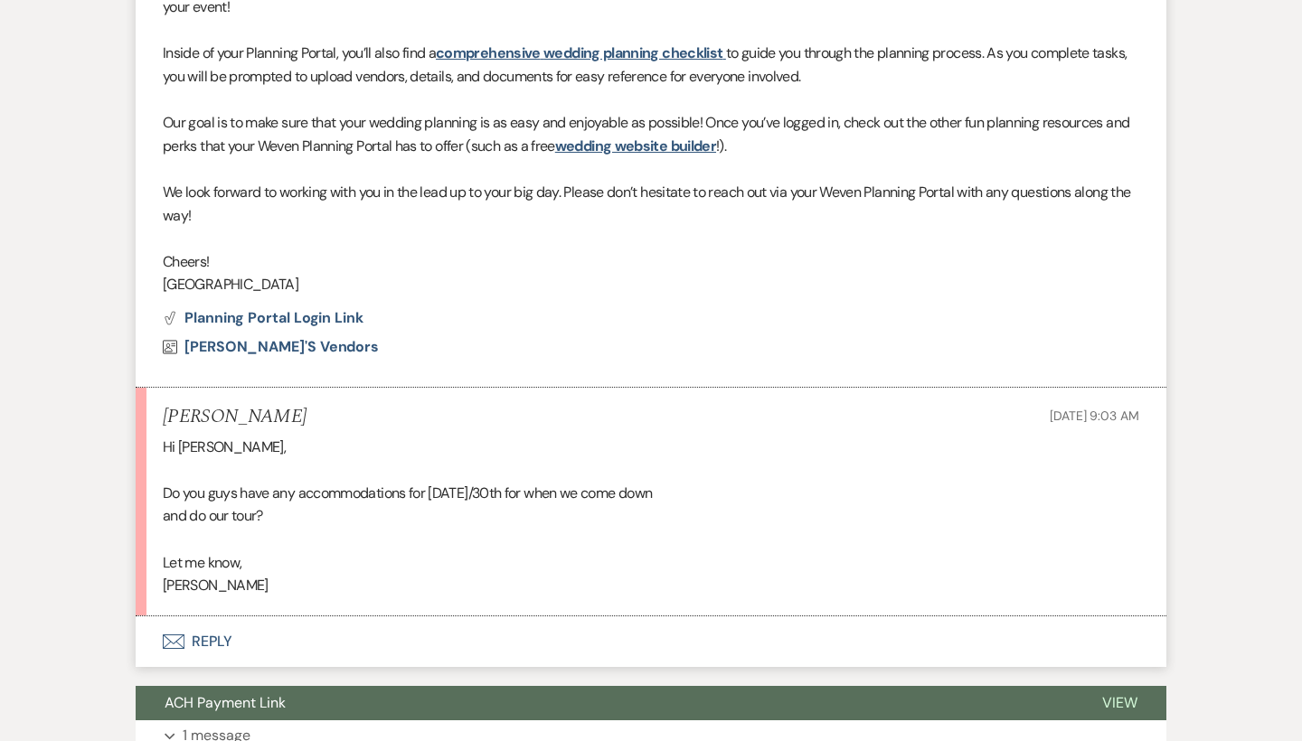
drag, startPoint x: 691, startPoint y: 478, endPoint x: 190, endPoint y: 477, distance: 501.0
click at [190, 477] on div "Hi Brooke, Do you guys have any accommodations for Aug 29th/30th for when we co…" at bounding box center [651, 517] width 977 height 162
click at [282, 494] on div "Hi Brooke, Do you guys have any accommodations for Aug 29th/30th for when we co…" at bounding box center [651, 517] width 977 height 162
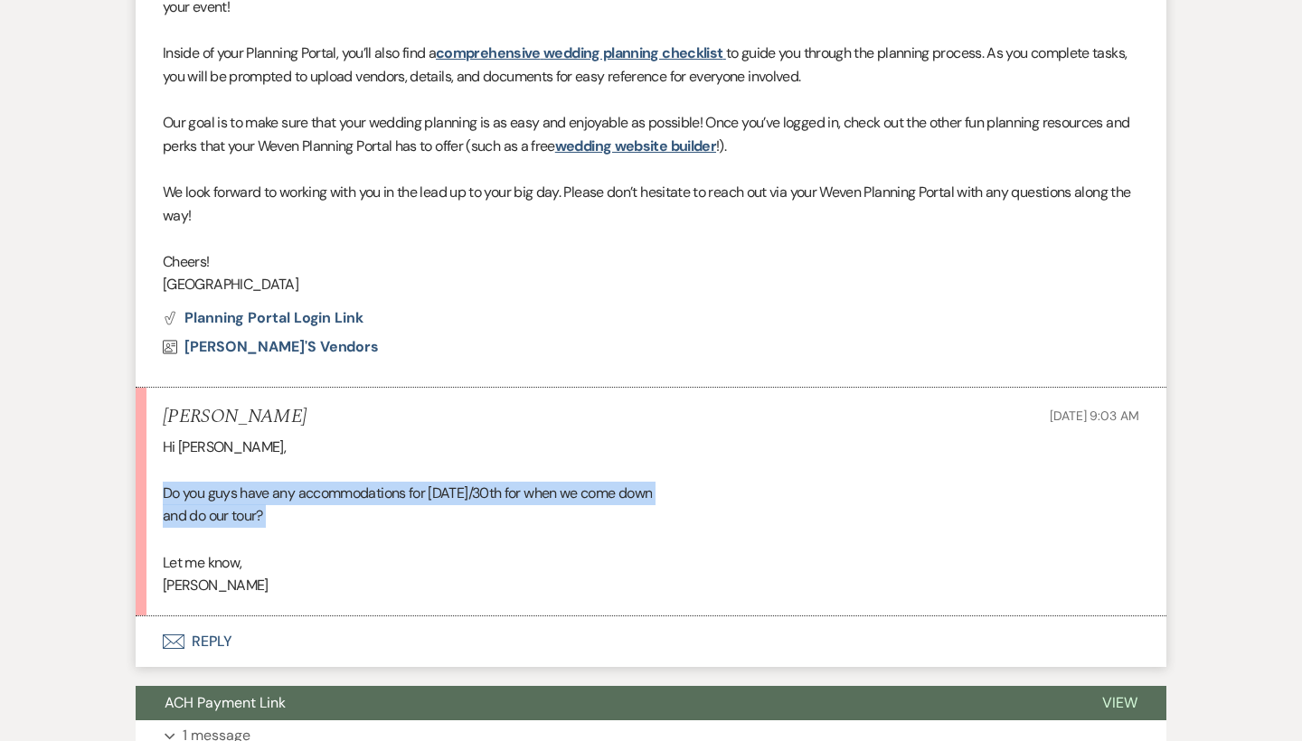
drag, startPoint x: 282, startPoint y: 494, endPoint x: 138, endPoint y: 468, distance: 146.0
click at [138, 468] on li "Sabrina Ellis Aug 21, 2025, 9:03 AM Hi Brooke, Do you guys have any accommodati…" at bounding box center [651, 502] width 1031 height 229
drag, startPoint x: 295, startPoint y: 576, endPoint x: 127, endPoint y: 453, distance: 208.4
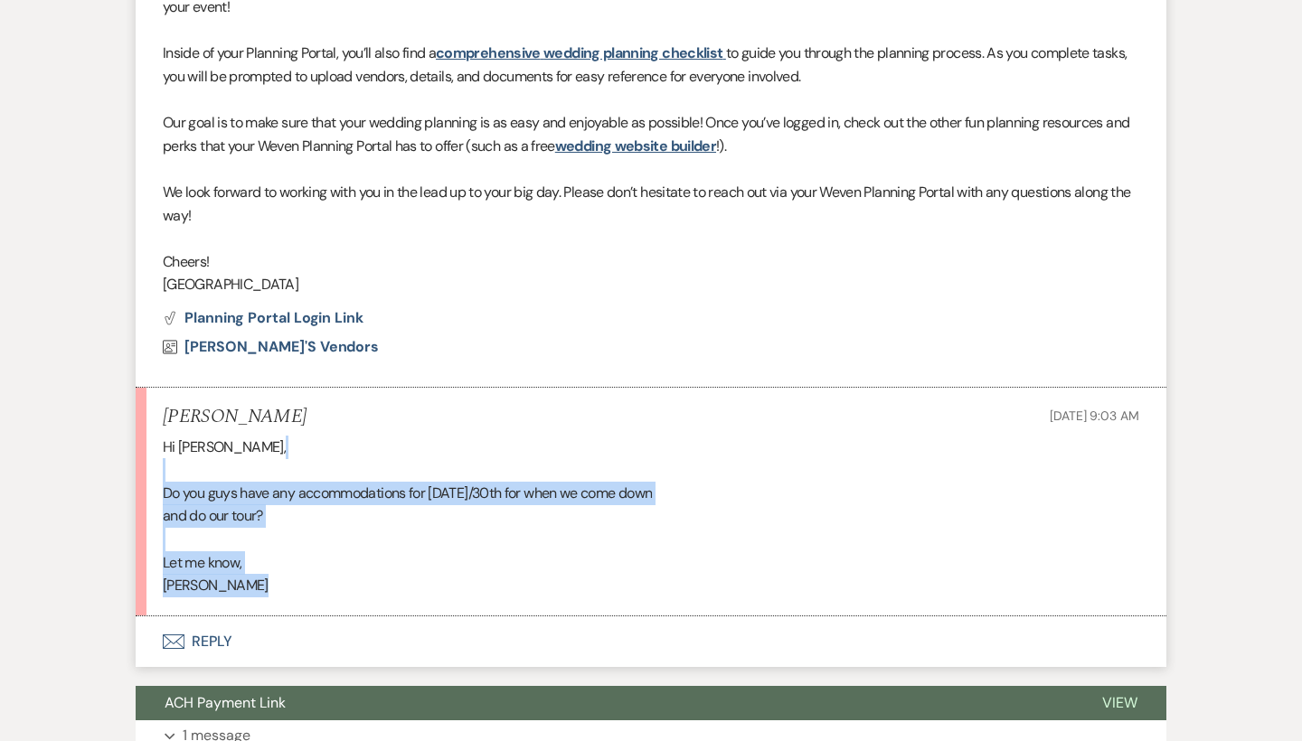
drag, startPoint x: 163, startPoint y: 422, endPoint x: 247, endPoint y: 582, distance: 180.8
click at [247, 582] on li "Sabrina Ellis Aug 21, 2025, 9:03 AM Hi Brooke, Do you guys have any accommodati…" at bounding box center [651, 502] width 1031 height 229
drag, startPoint x: 250, startPoint y: 571, endPoint x: 150, endPoint y: 461, distance: 148.5
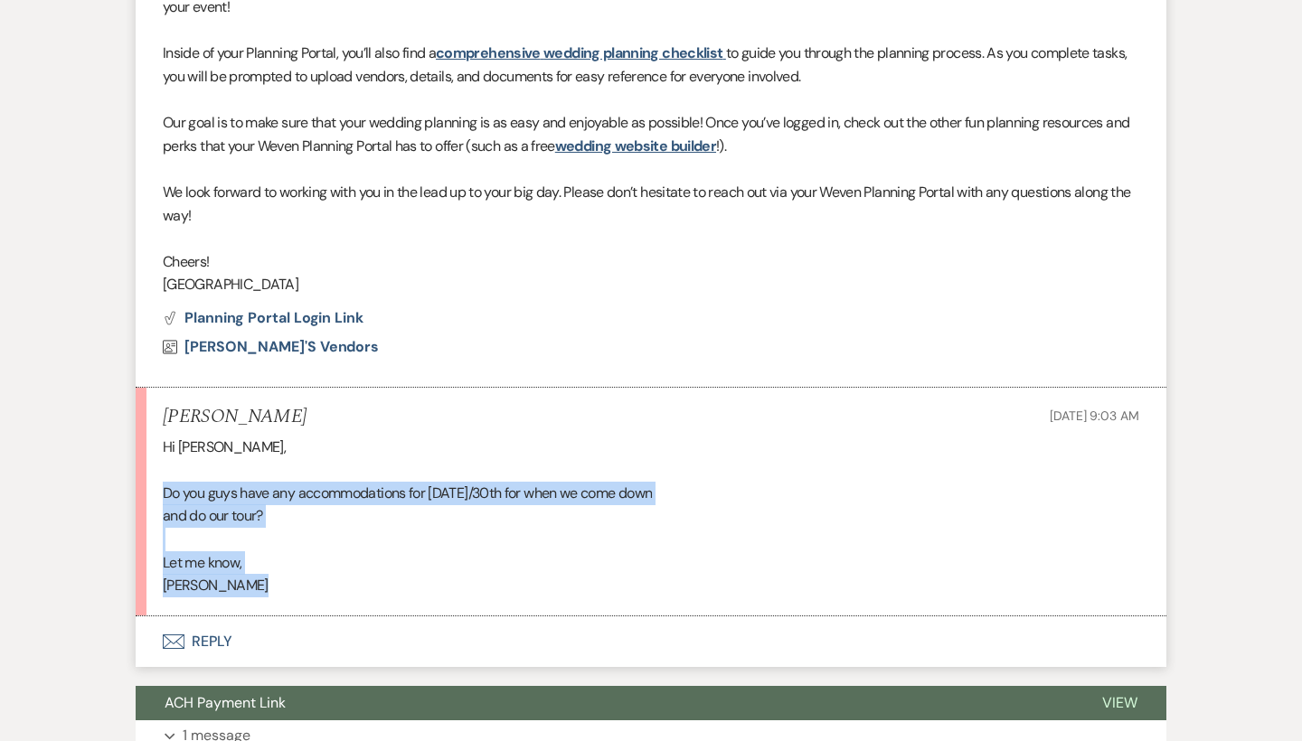
click at [150, 461] on li "Sabrina Ellis Aug 21, 2025, 9:03 AM Hi Brooke, Do you guys have any accommodati…" at bounding box center [651, 502] width 1031 height 229
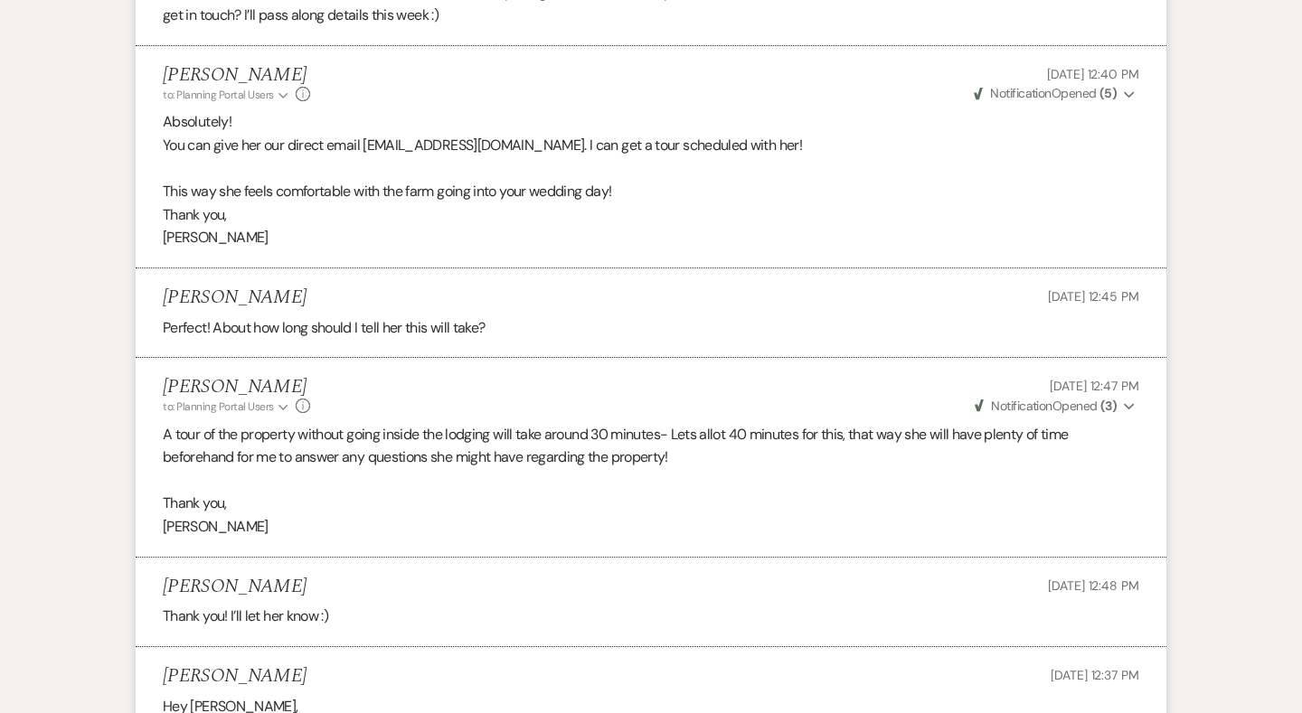
scroll to position [38776, 0]
